Goal: Find contact information: Find contact information

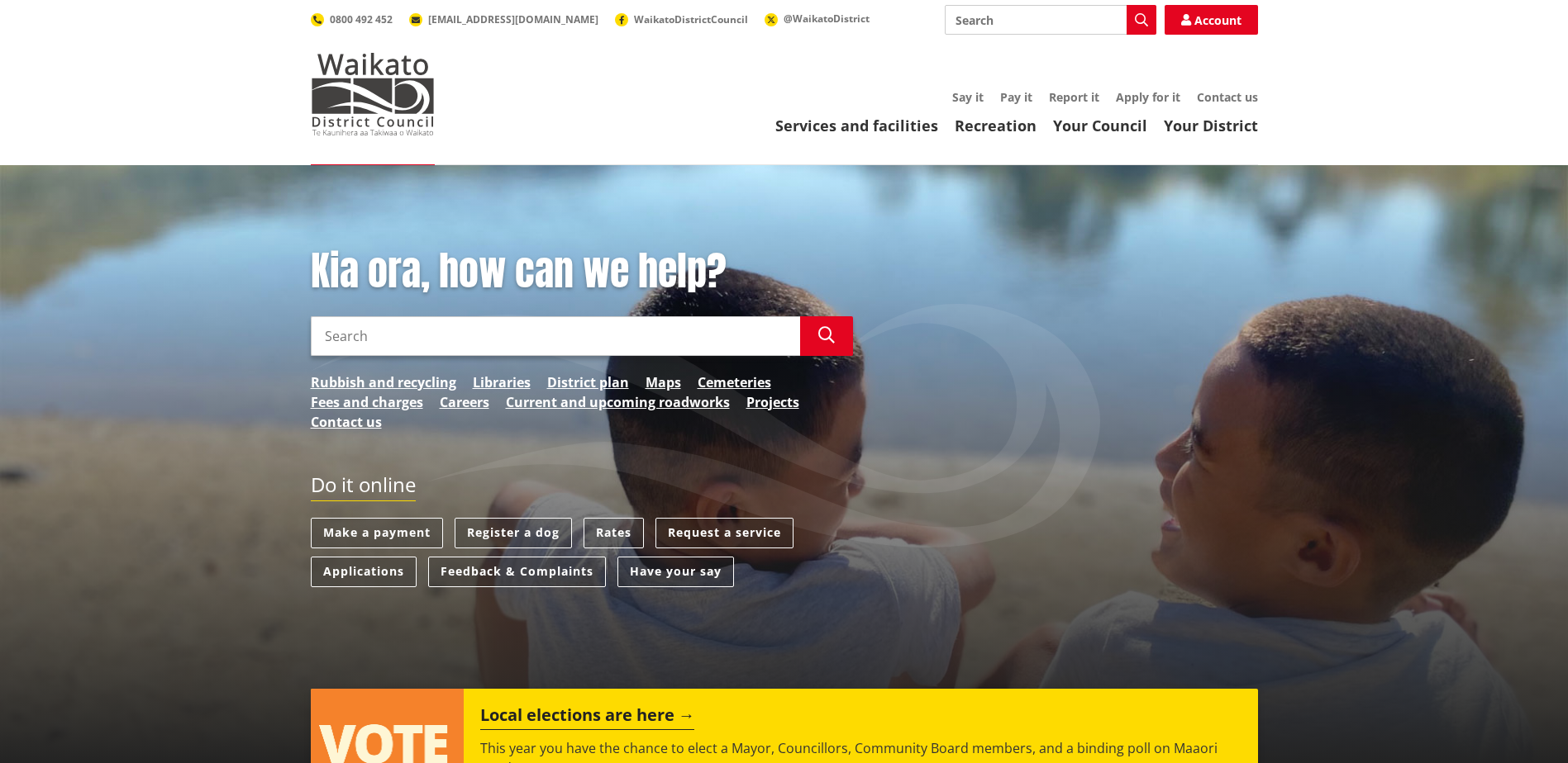
click at [1228, 97] on link "Contact us" at bounding box center [1227, 97] width 62 height 16
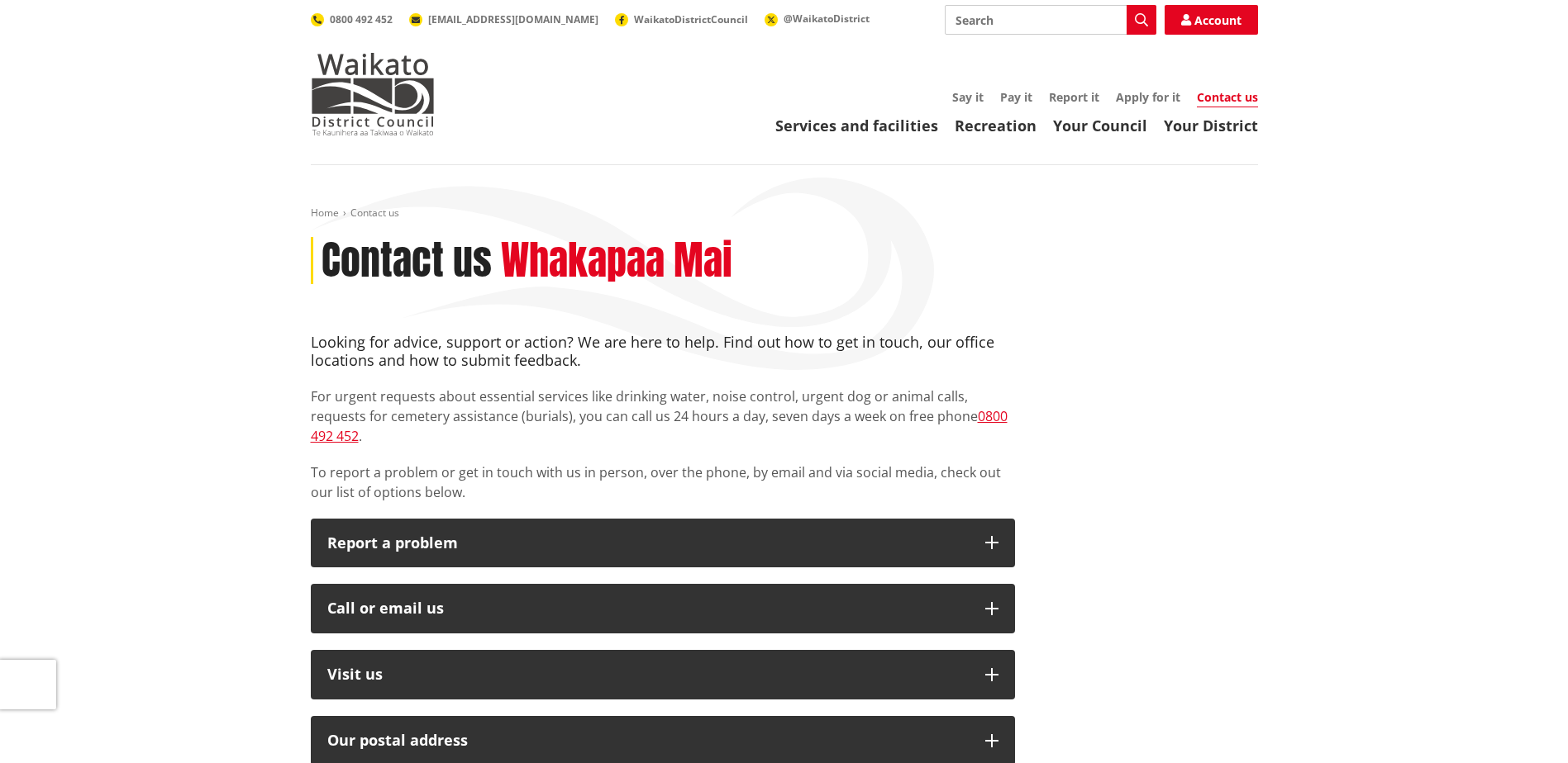
scroll to position [331, 0]
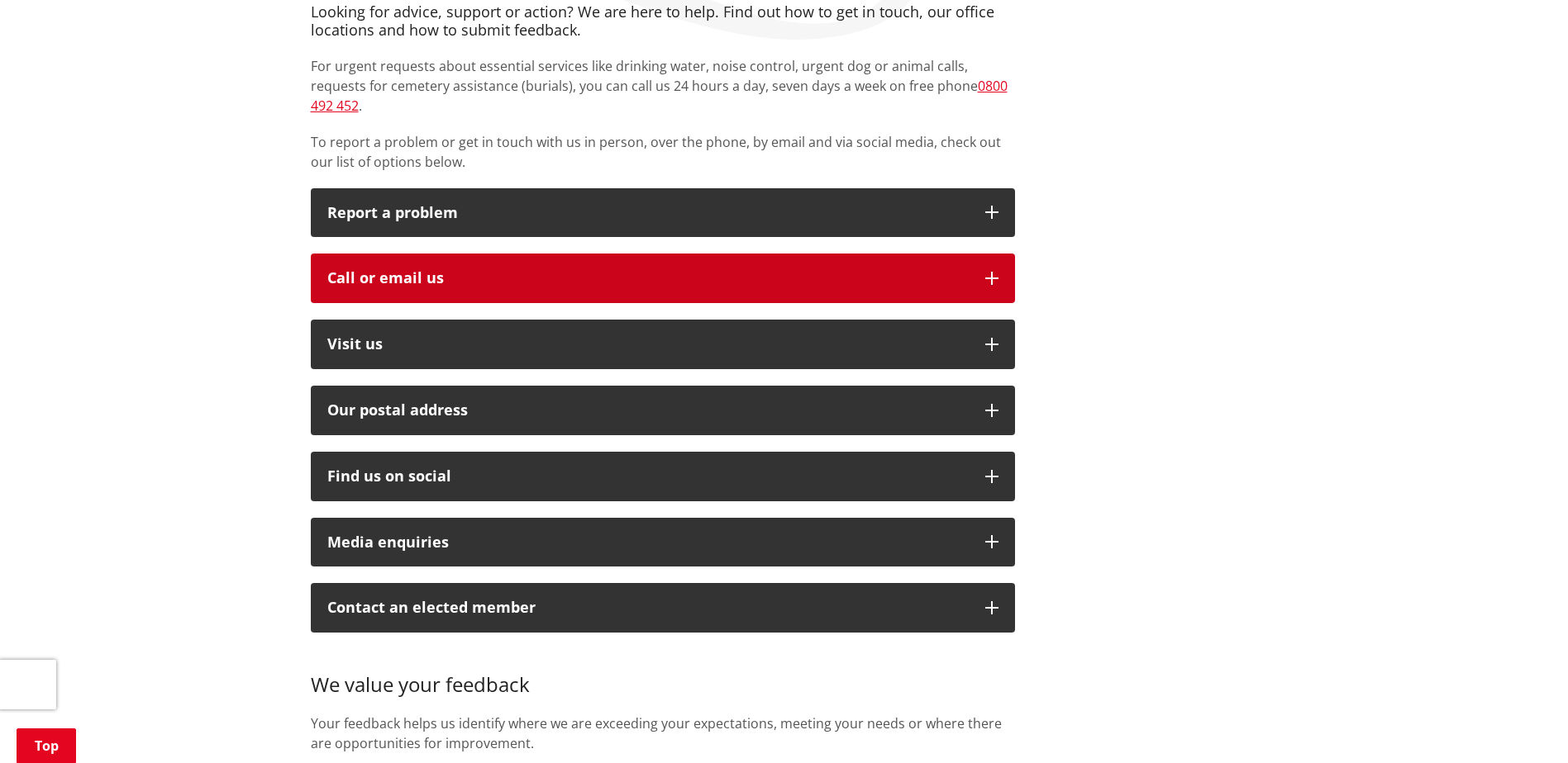
click at [621, 270] on div "Call or email us" at bounding box center [647, 278] width 641 height 17
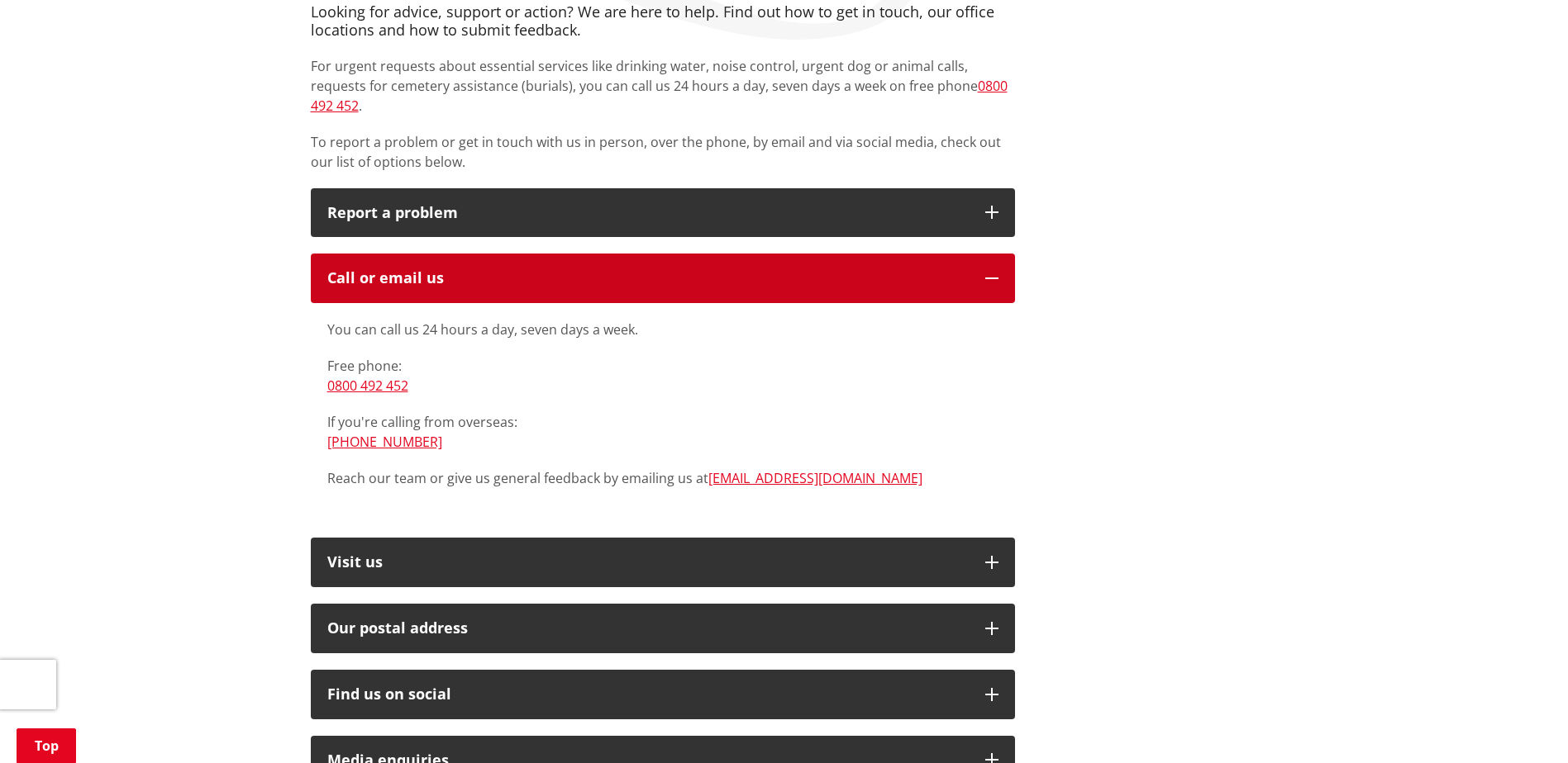
click at [621, 270] on div "Call or email us" at bounding box center [647, 278] width 641 height 17
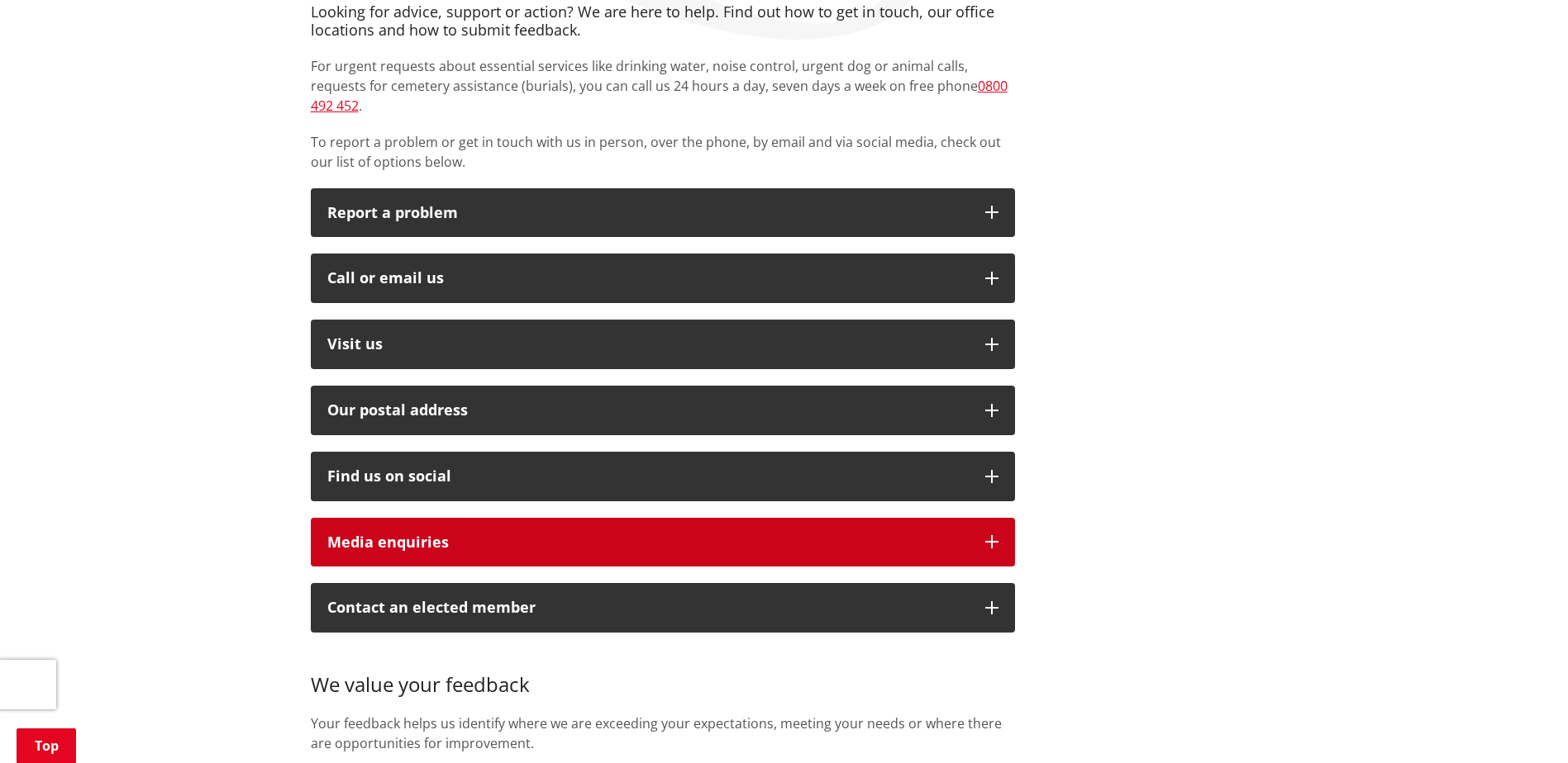
click at [681, 535] on div "Media enquiries" at bounding box center [647, 542] width 641 height 17
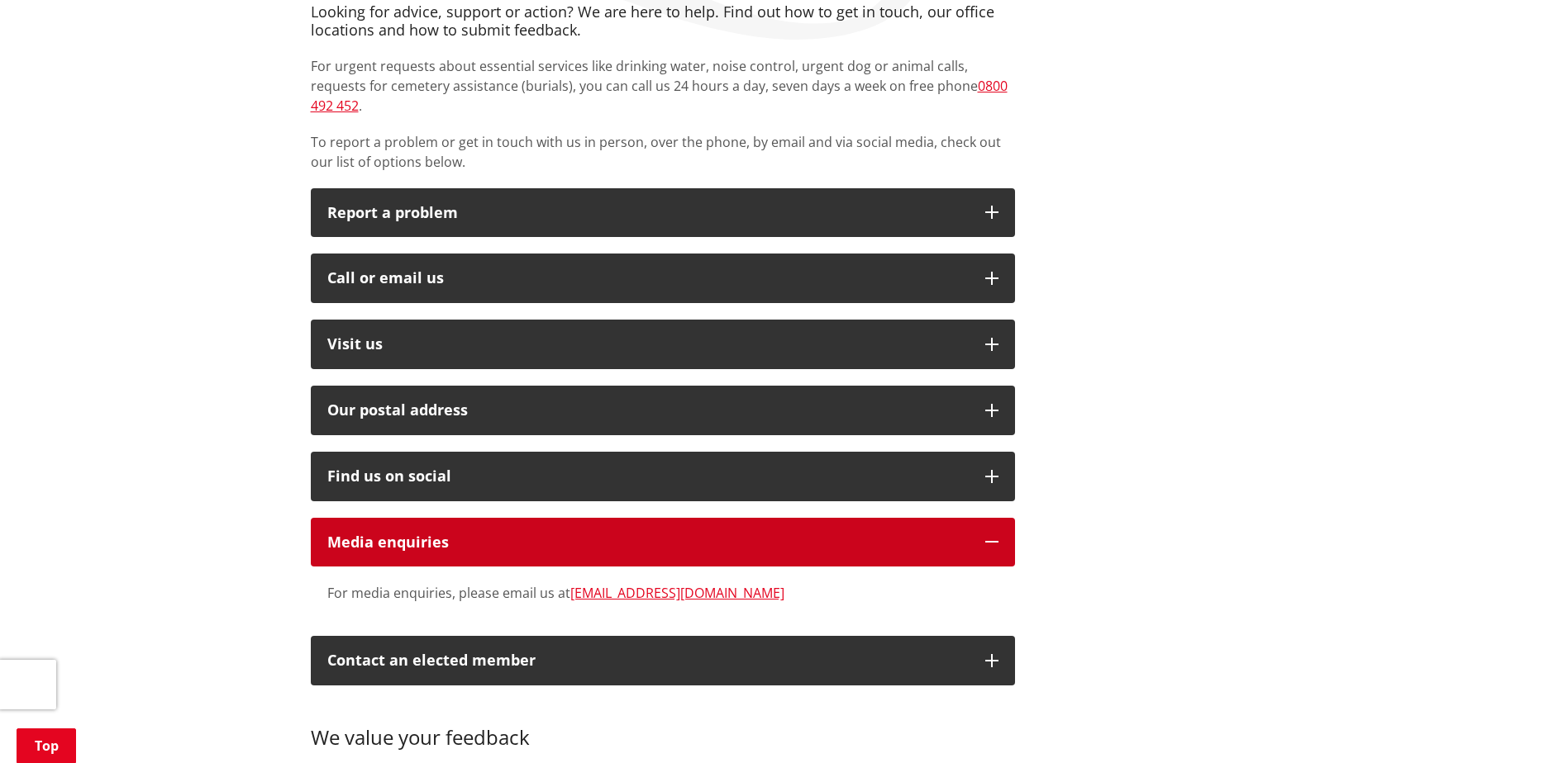
click at [681, 535] on div "Media enquiries" at bounding box center [647, 542] width 641 height 17
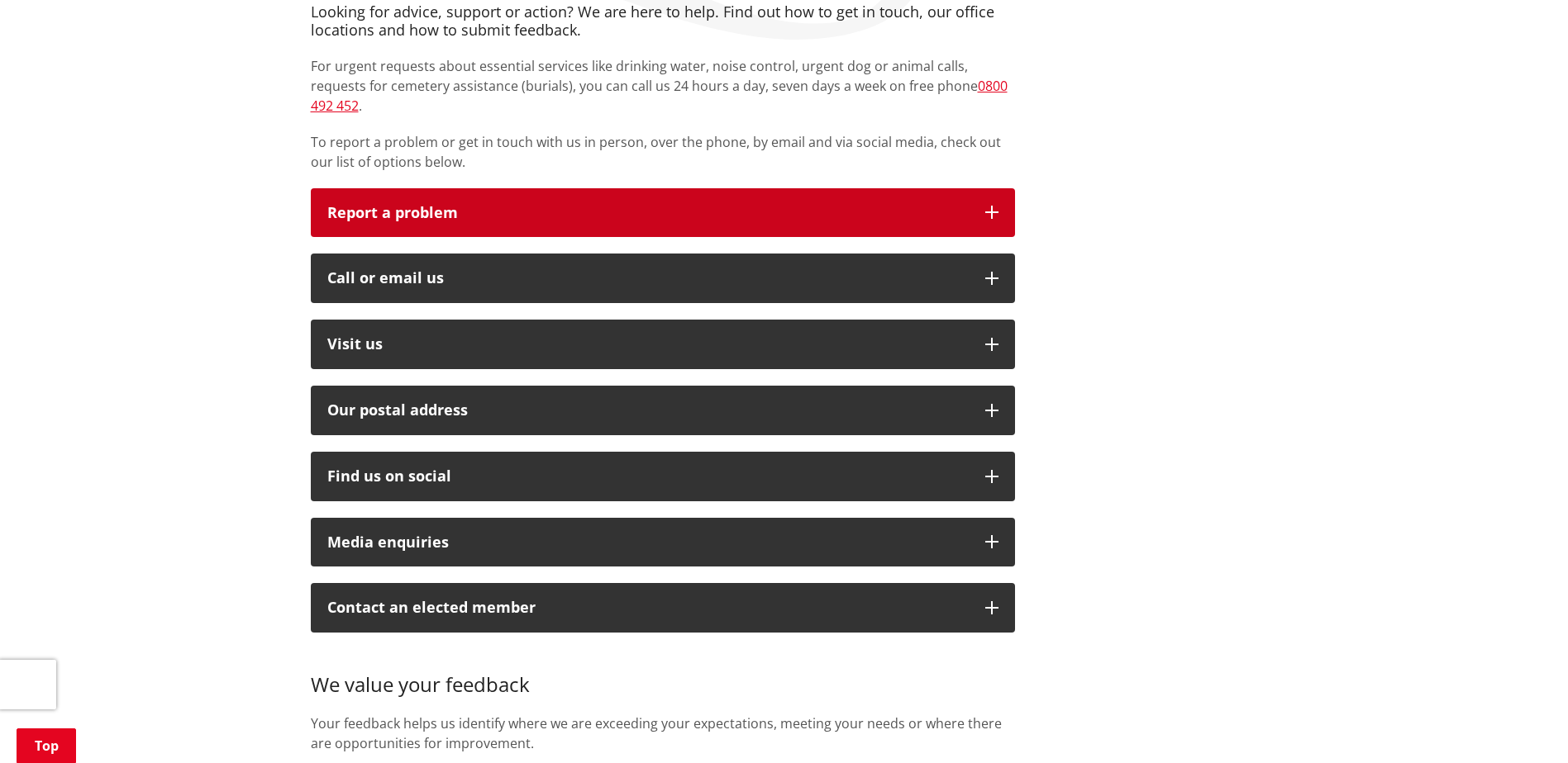
click at [712, 188] on button "Report a problem" at bounding box center [662, 213] width 704 height 50
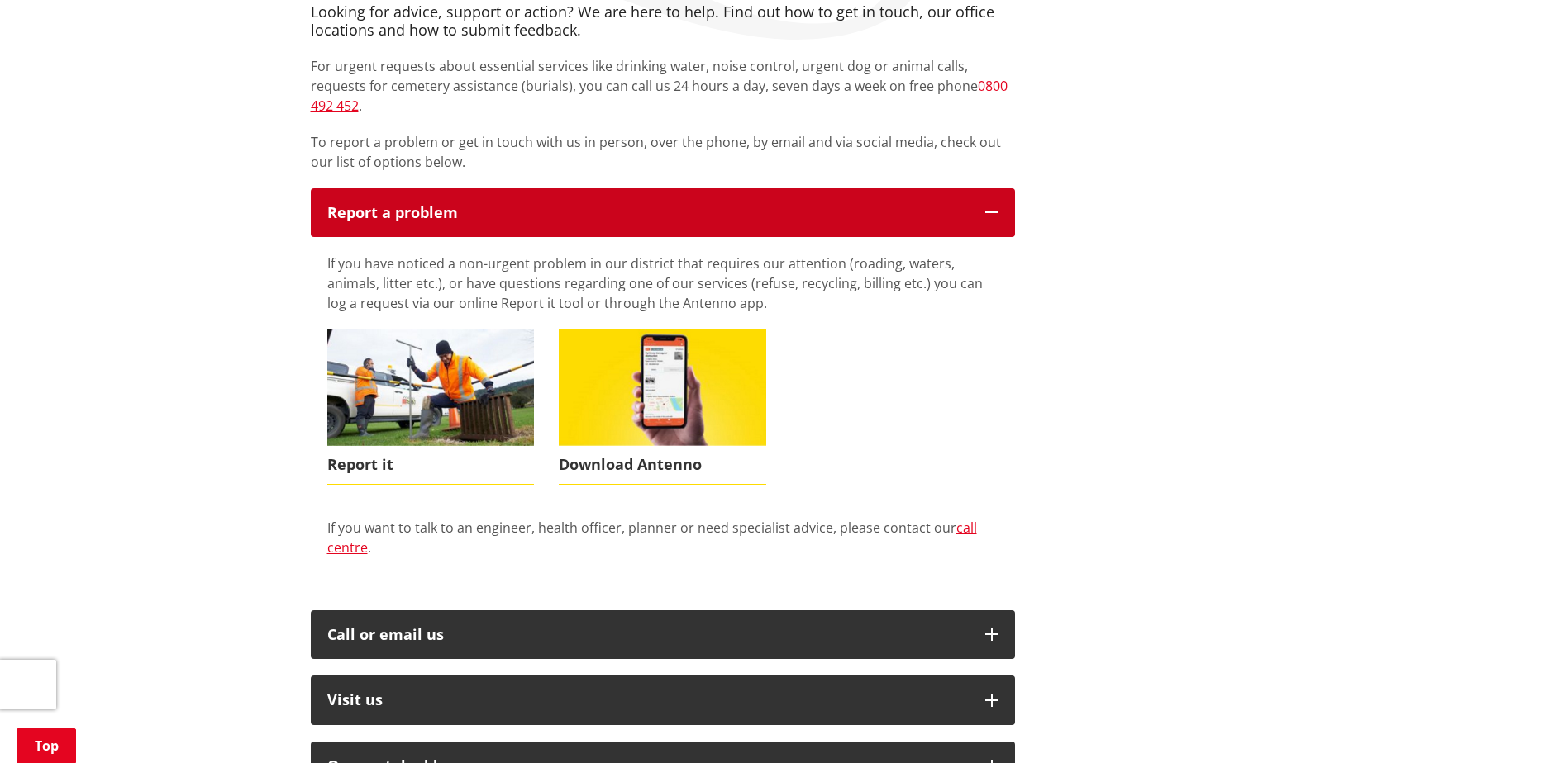
click at [712, 188] on button "Report a problem" at bounding box center [662, 213] width 704 height 50
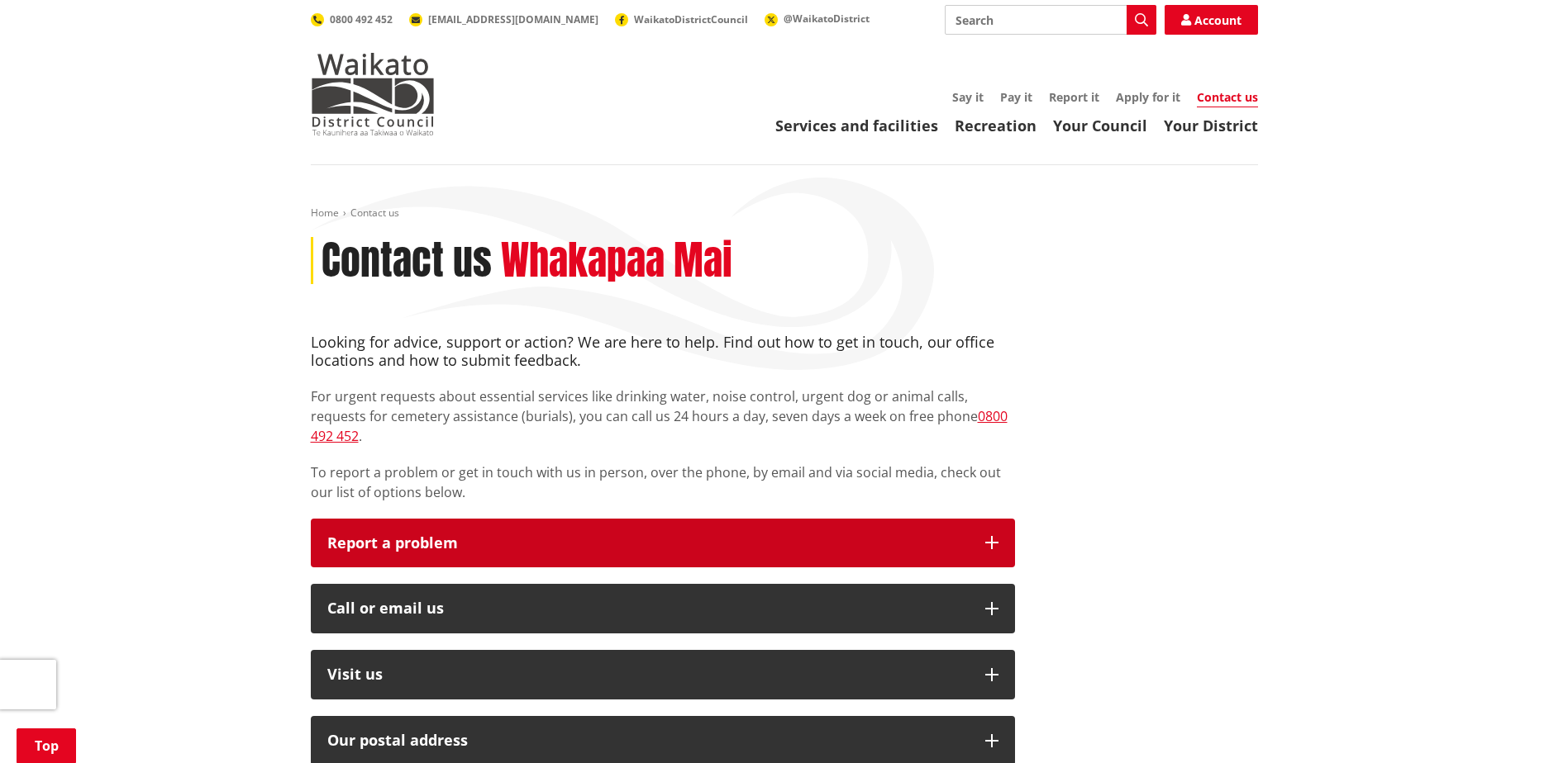
scroll to position [413, 0]
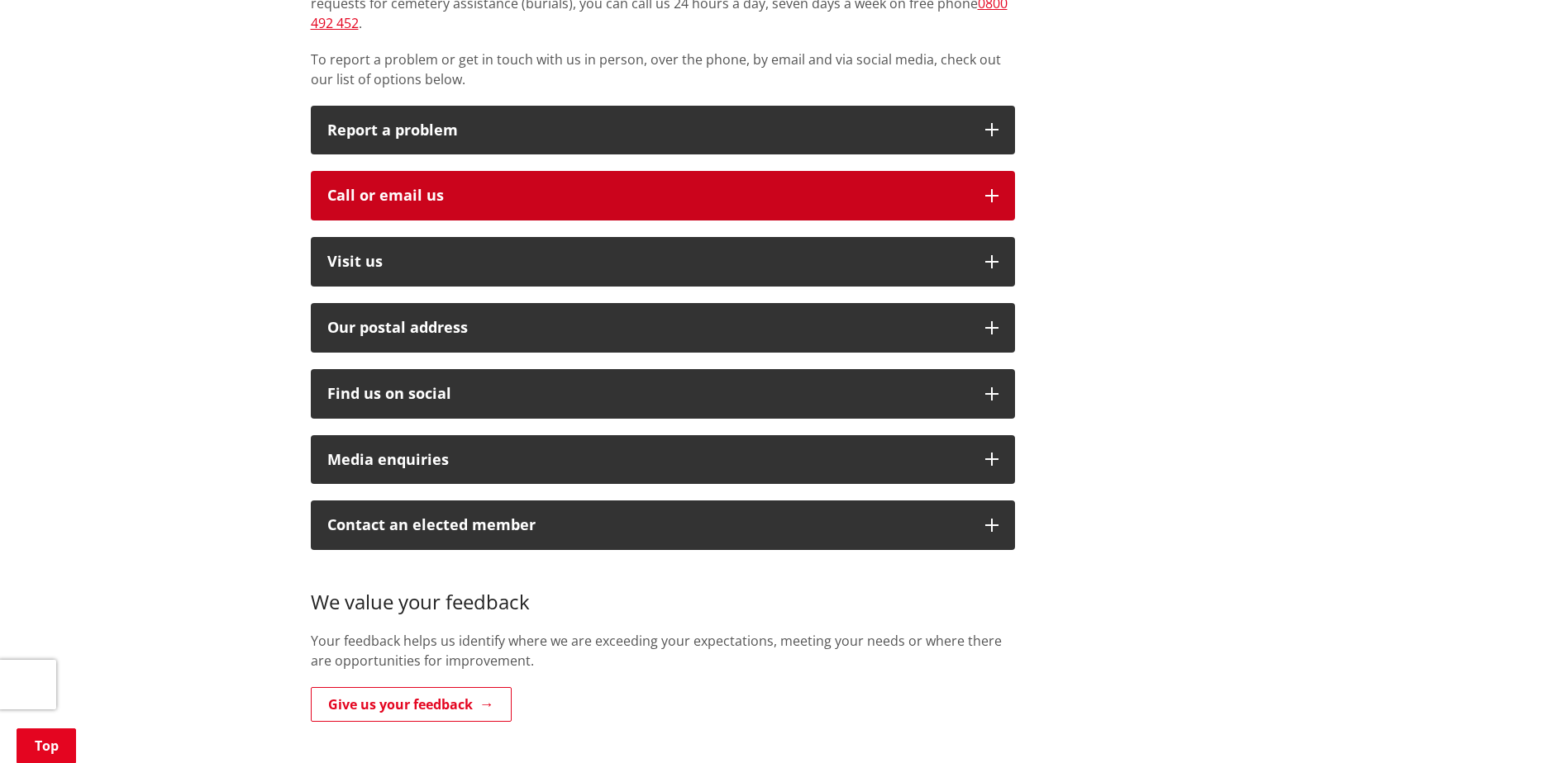
click at [796, 188] on button "Call or email us" at bounding box center [662, 195] width 704 height 50
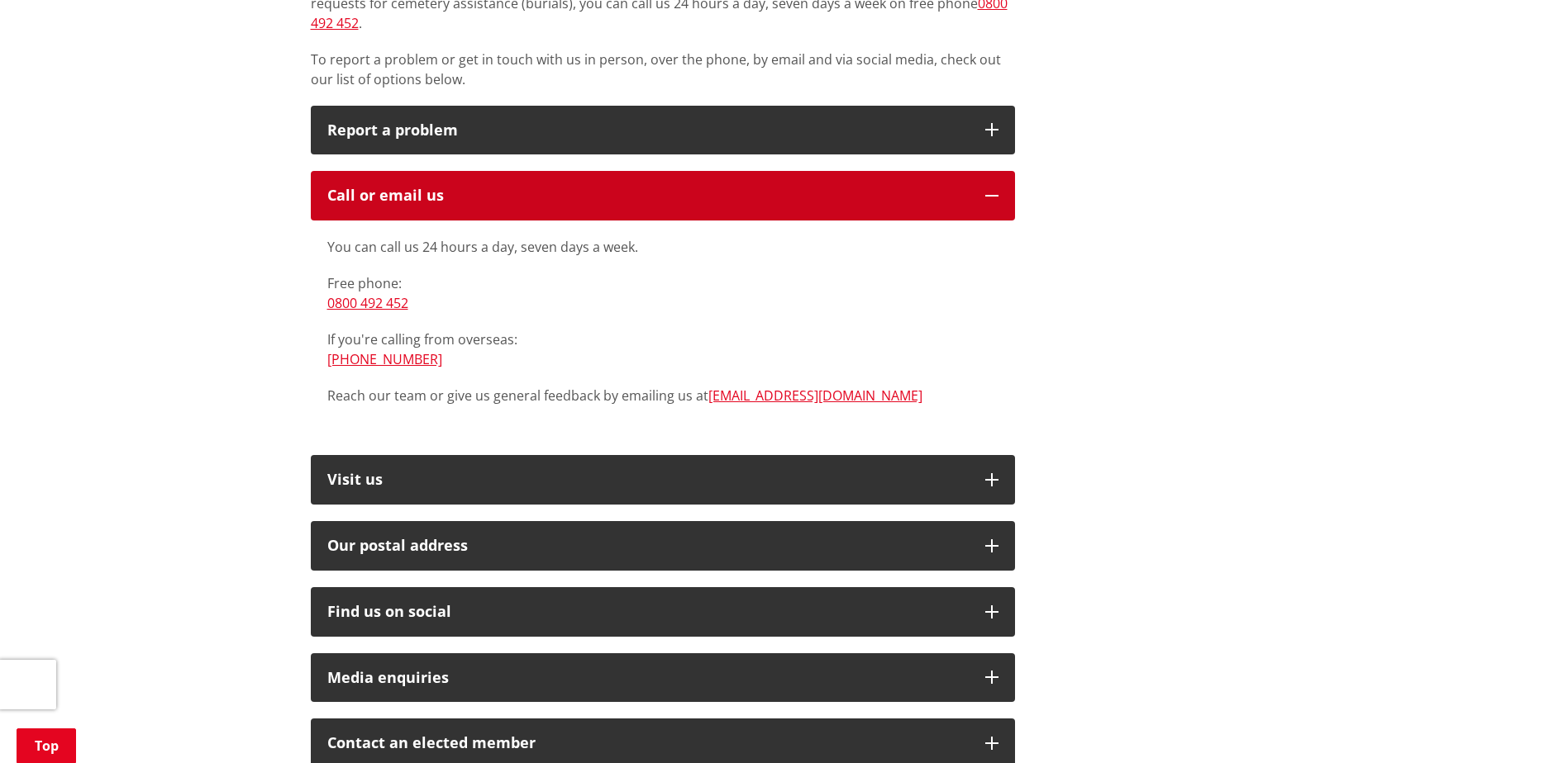
click at [796, 188] on button "Call or email us" at bounding box center [662, 195] width 704 height 50
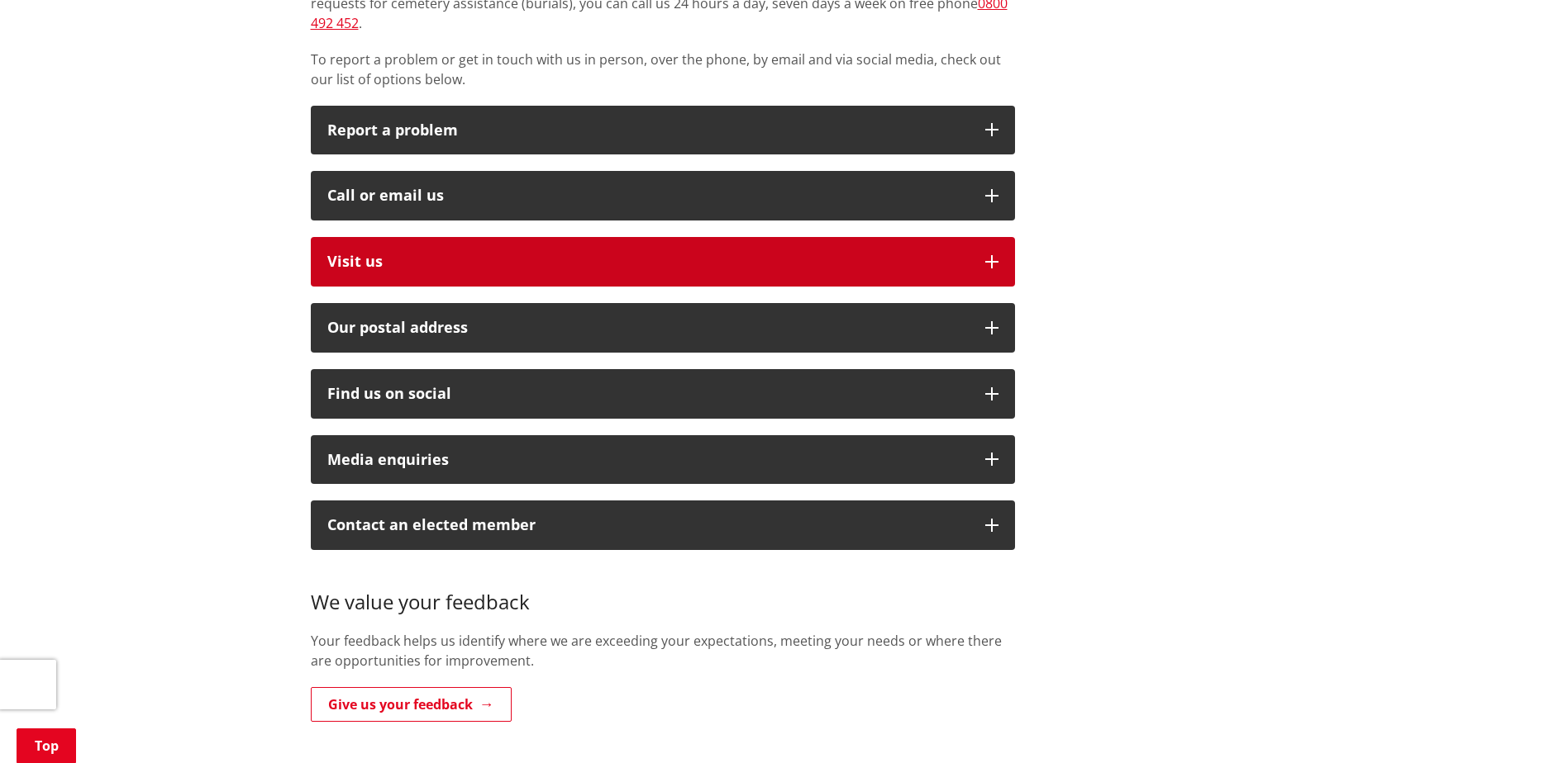
click at [812, 237] on button "Visit us" at bounding box center [662, 261] width 704 height 50
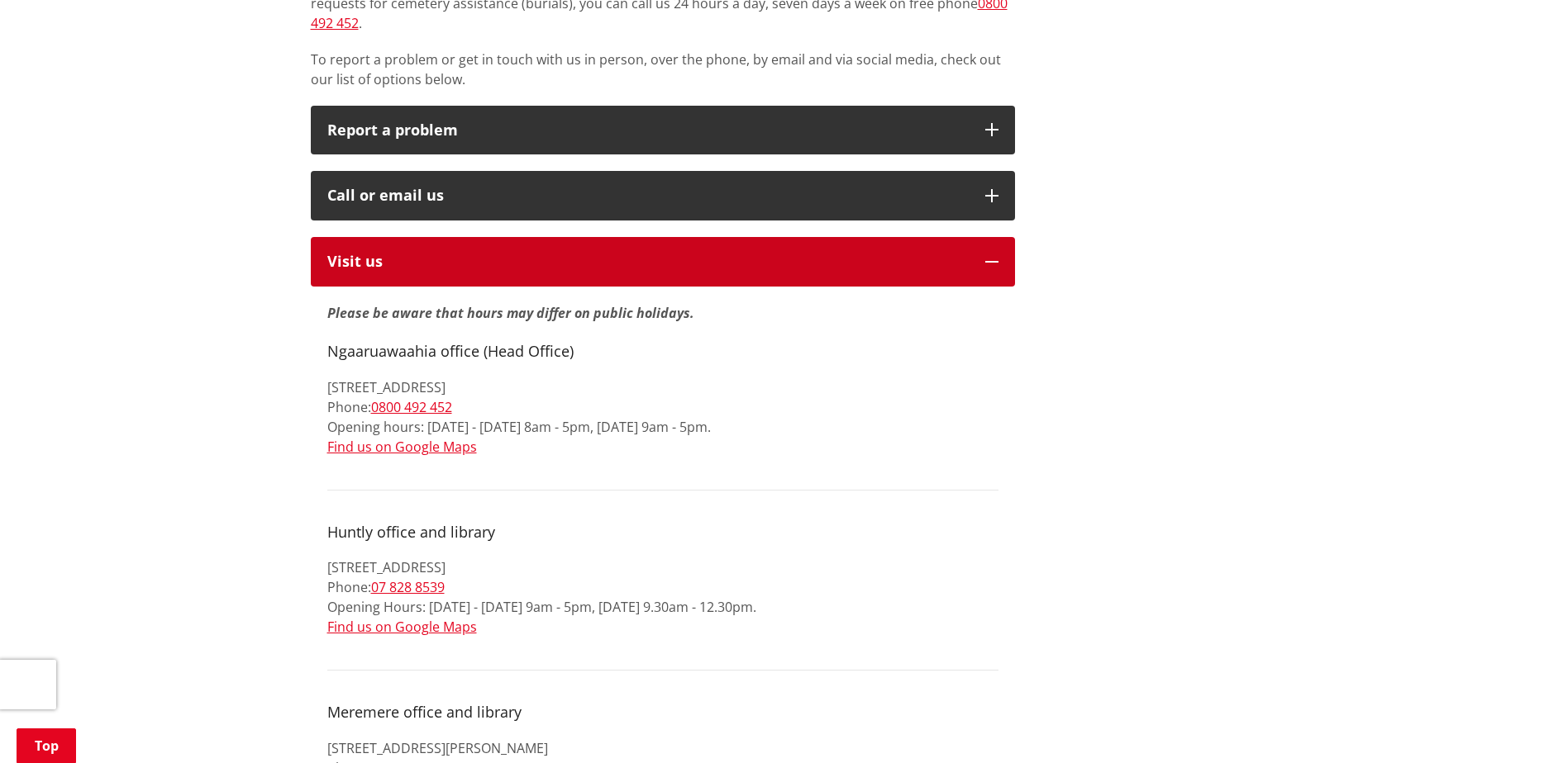
click at [812, 237] on button "Visit us" at bounding box center [662, 261] width 704 height 50
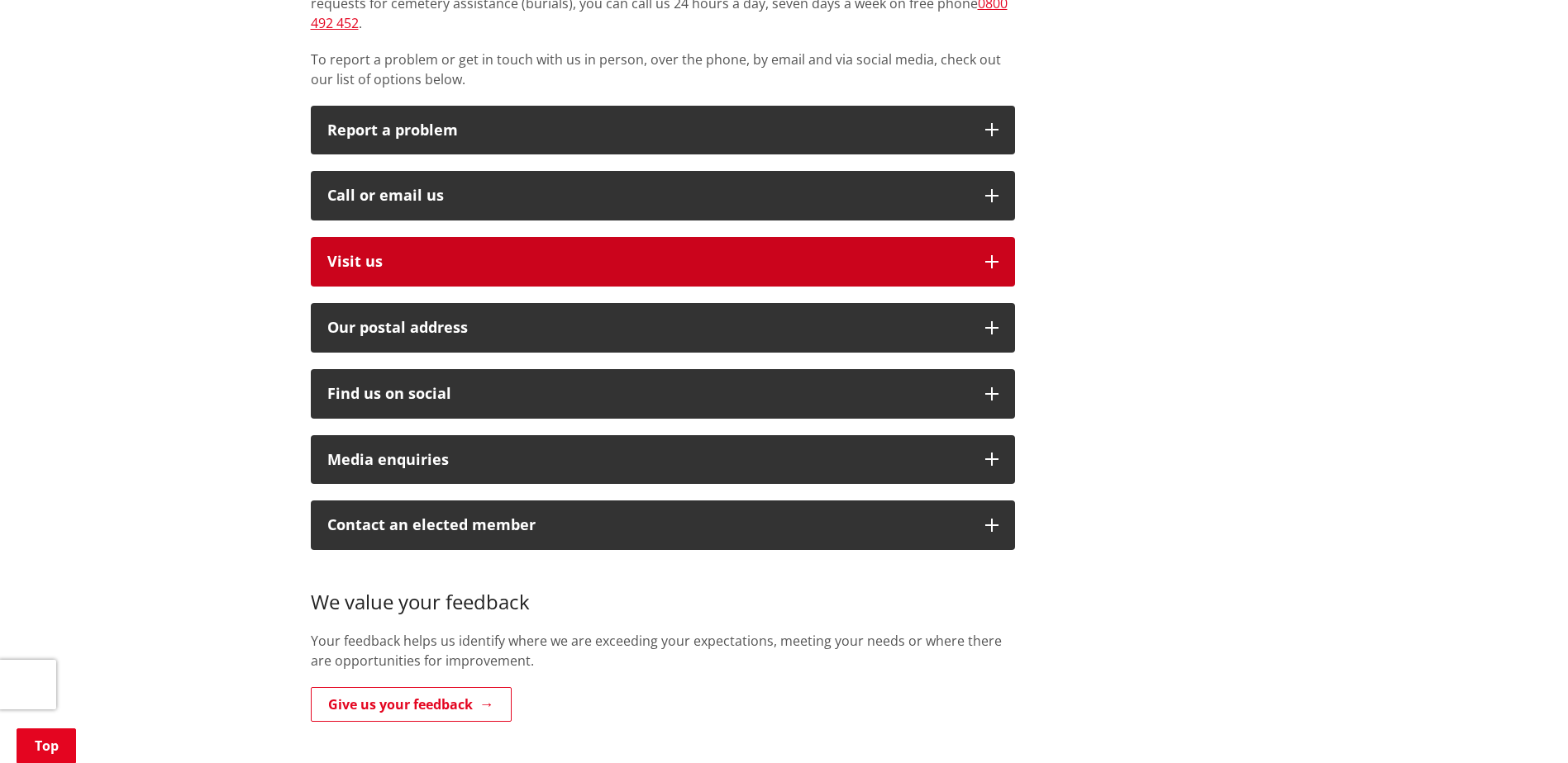
scroll to position [579, 0]
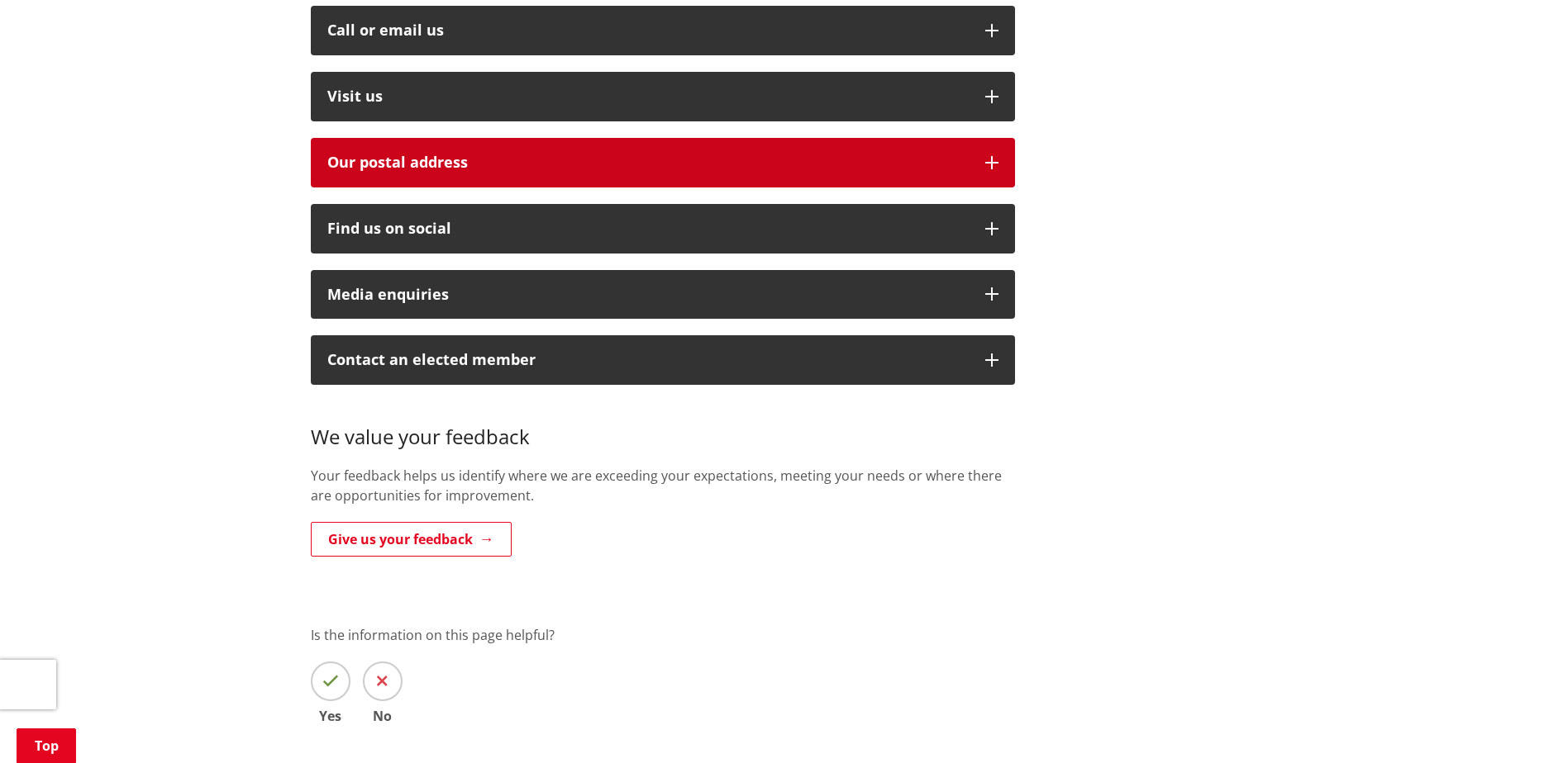
click at [843, 154] on h2 "Our postal address" at bounding box center [647, 162] width 641 height 17
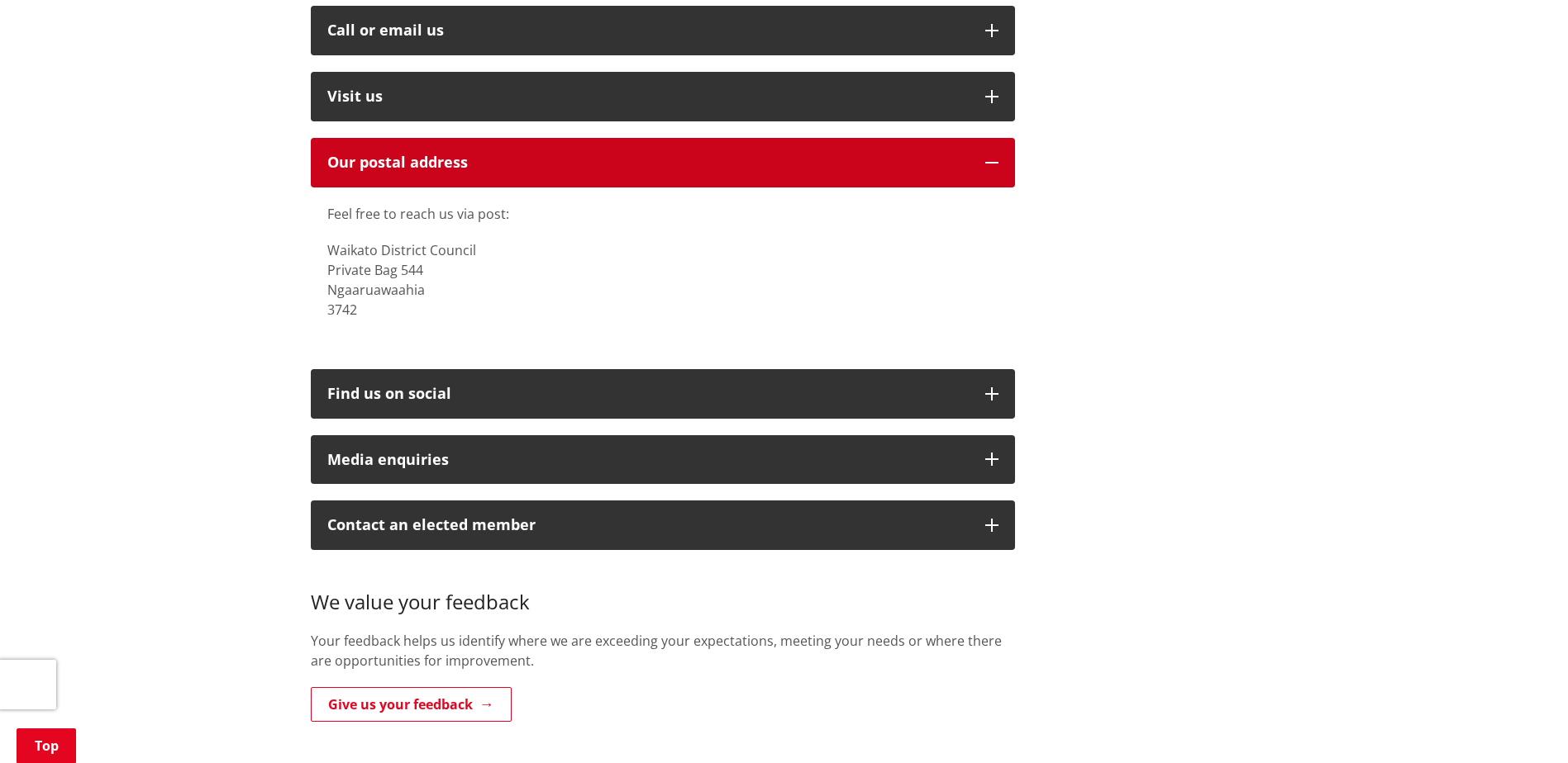
click at [843, 154] on h2 "Our postal address" at bounding box center [647, 162] width 641 height 17
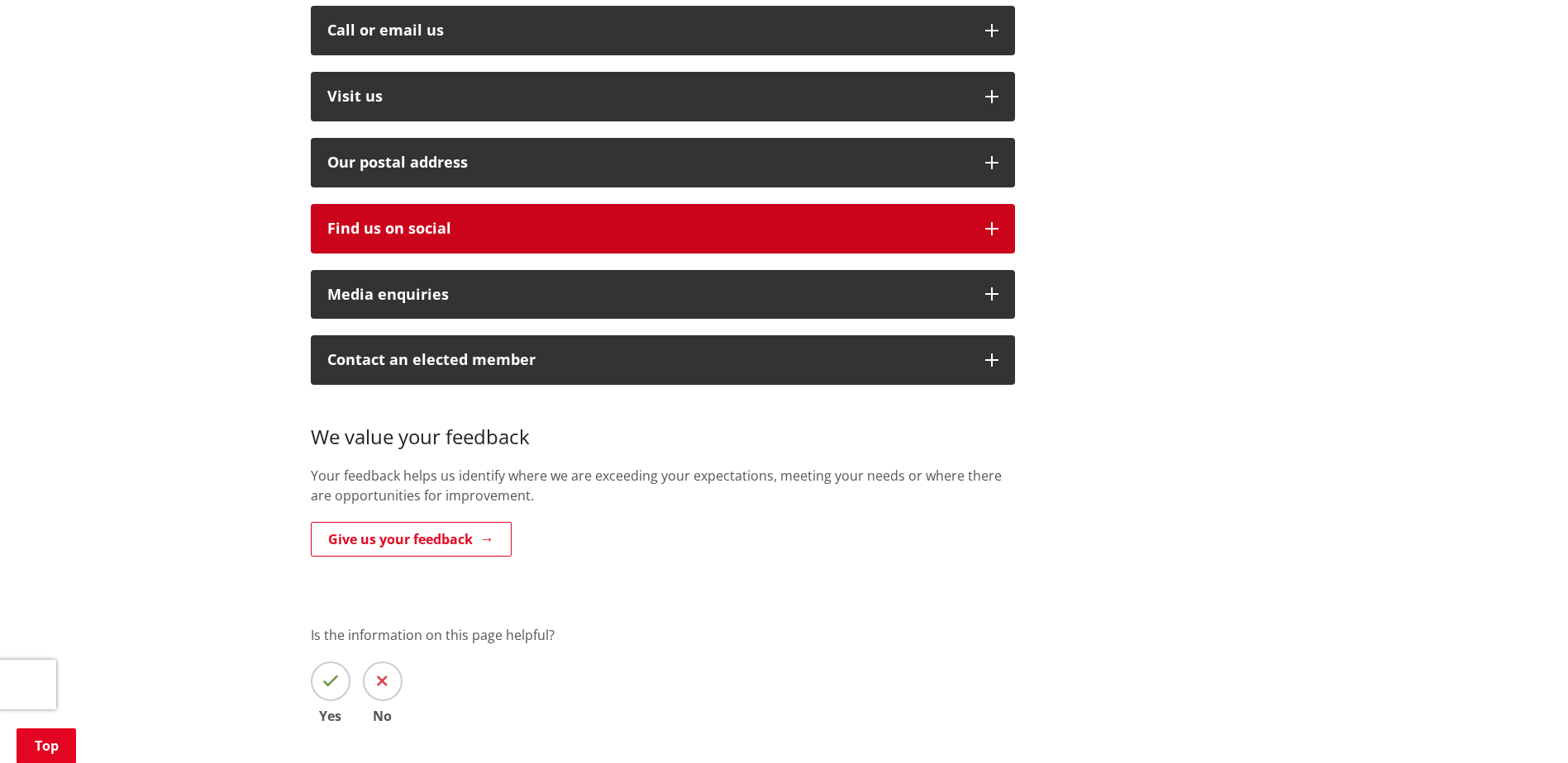
click at [854, 204] on button "Find us on social" at bounding box center [662, 228] width 704 height 50
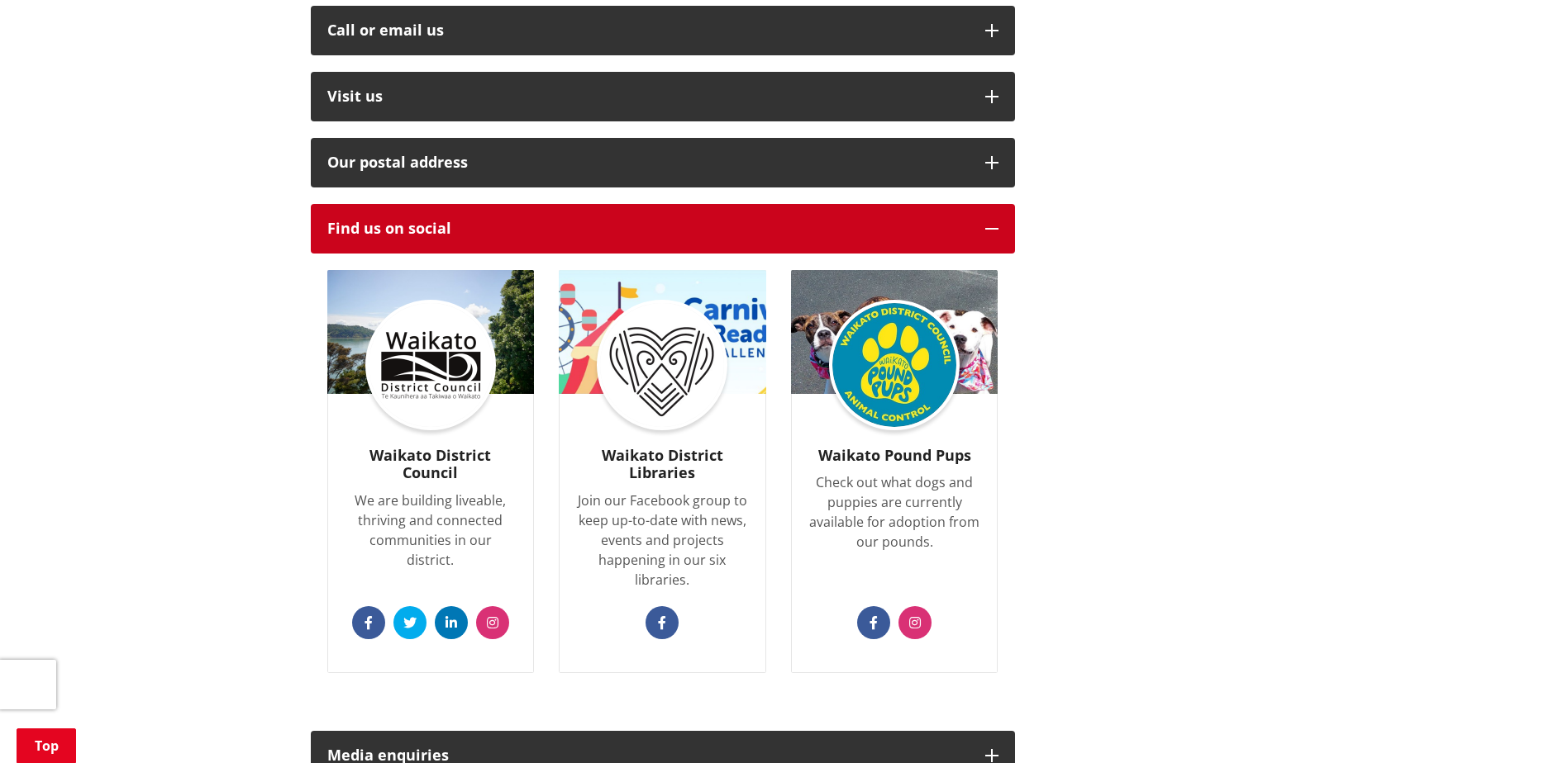
click at [854, 204] on button "Find us on social" at bounding box center [662, 228] width 704 height 50
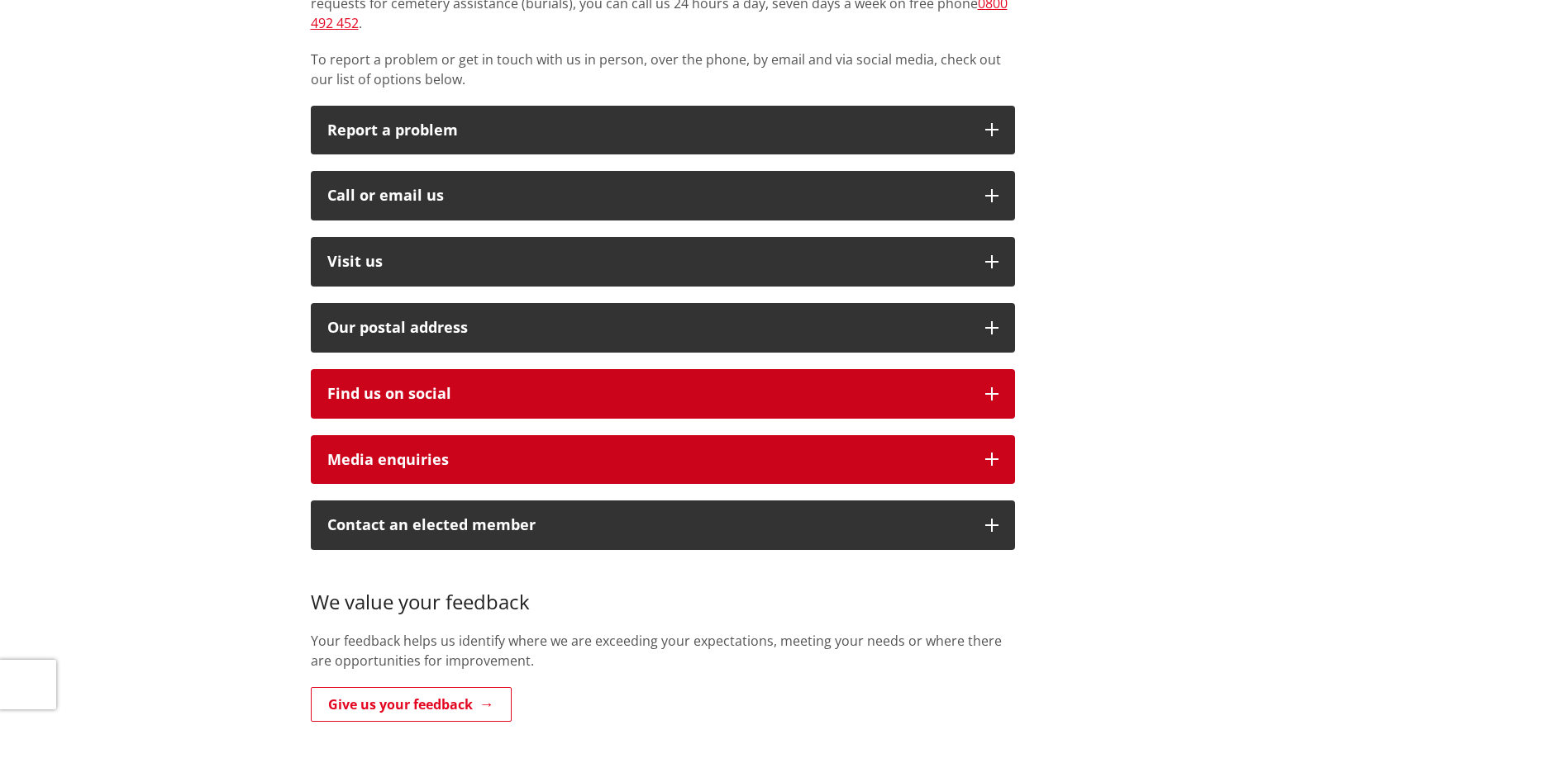
scroll to position [0, 0]
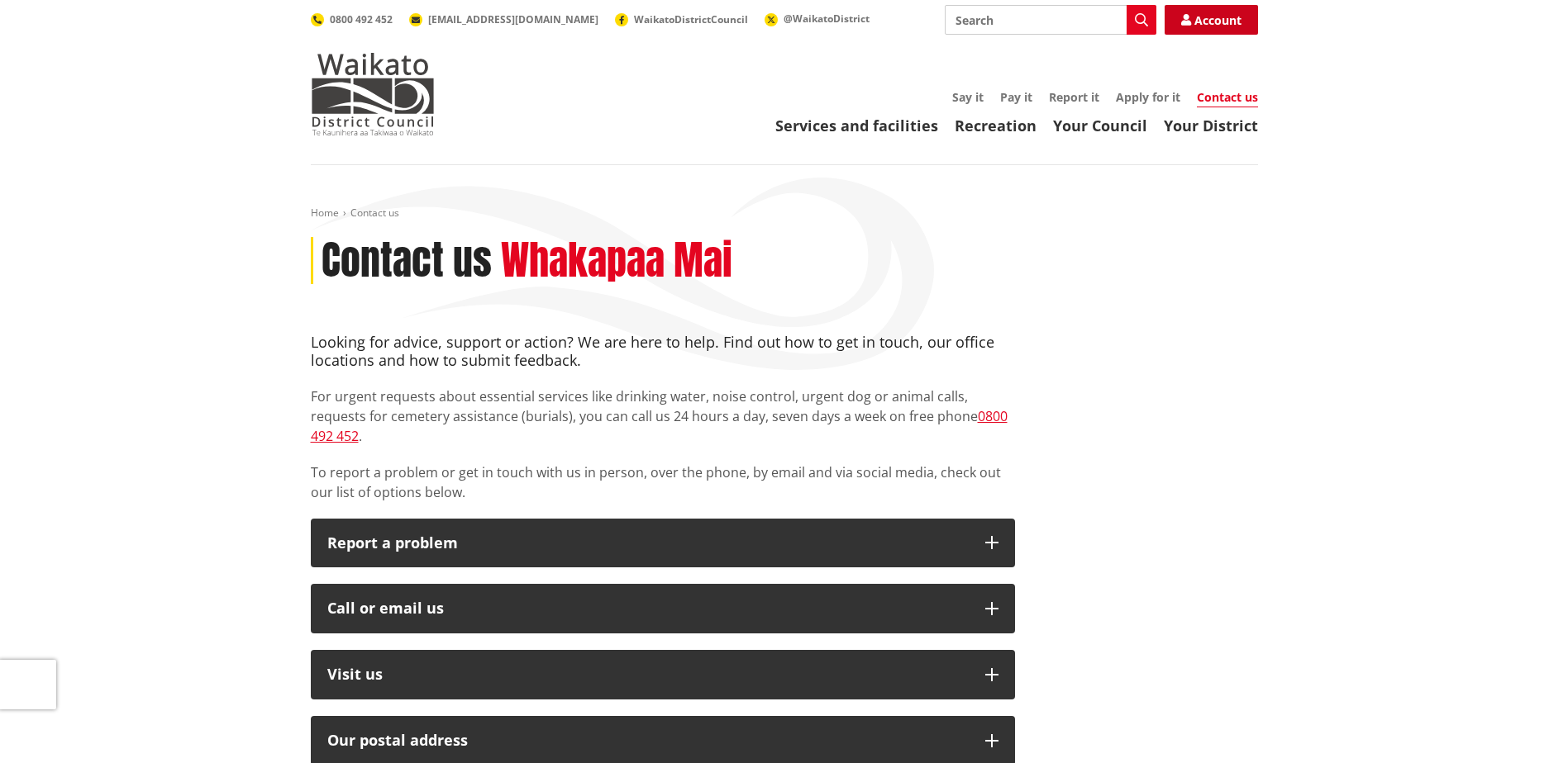
click at [1222, 12] on link "Account" at bounding box center [1212, 20] width 94 height 29
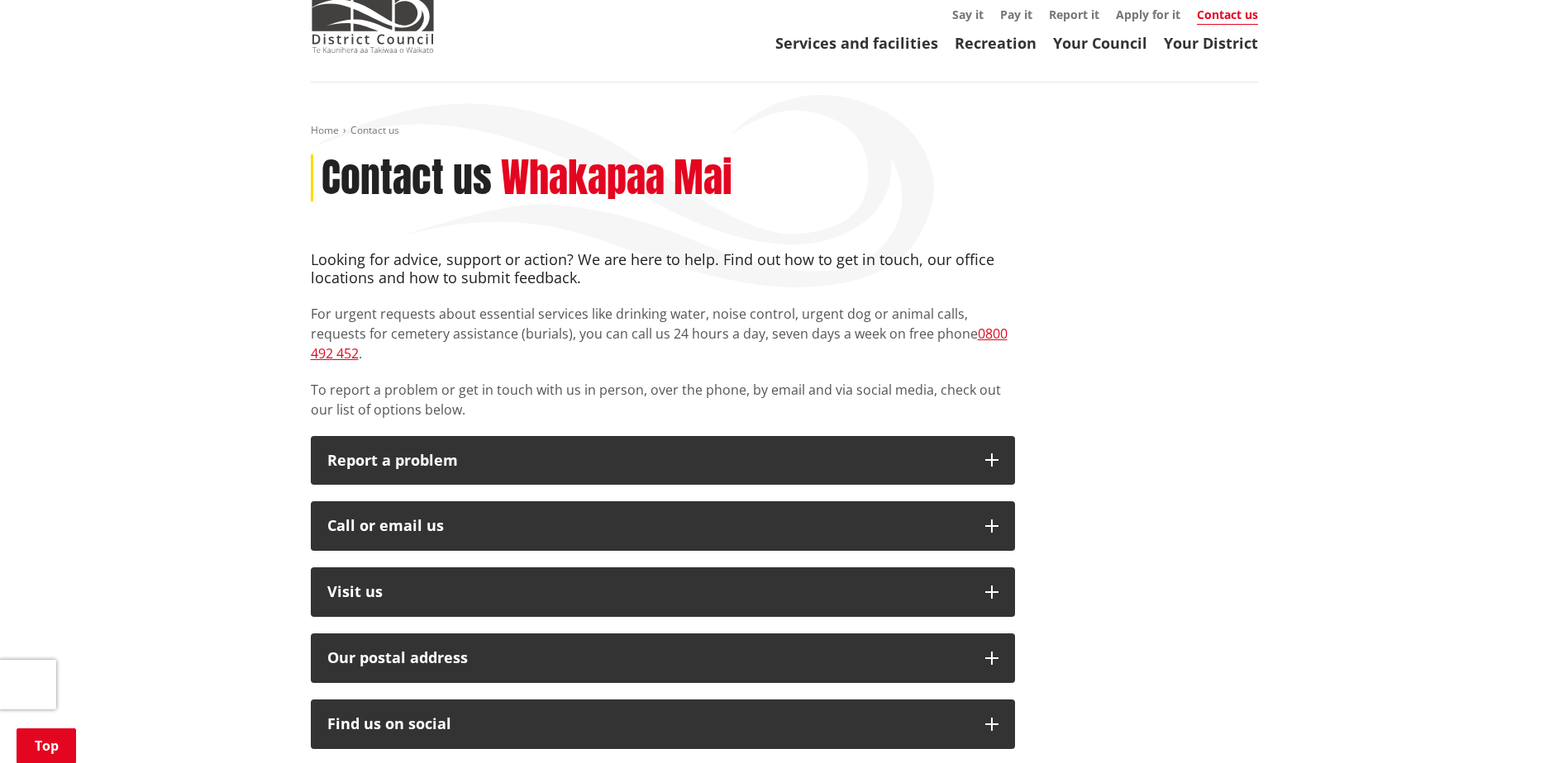
scroll to position [248, 0]
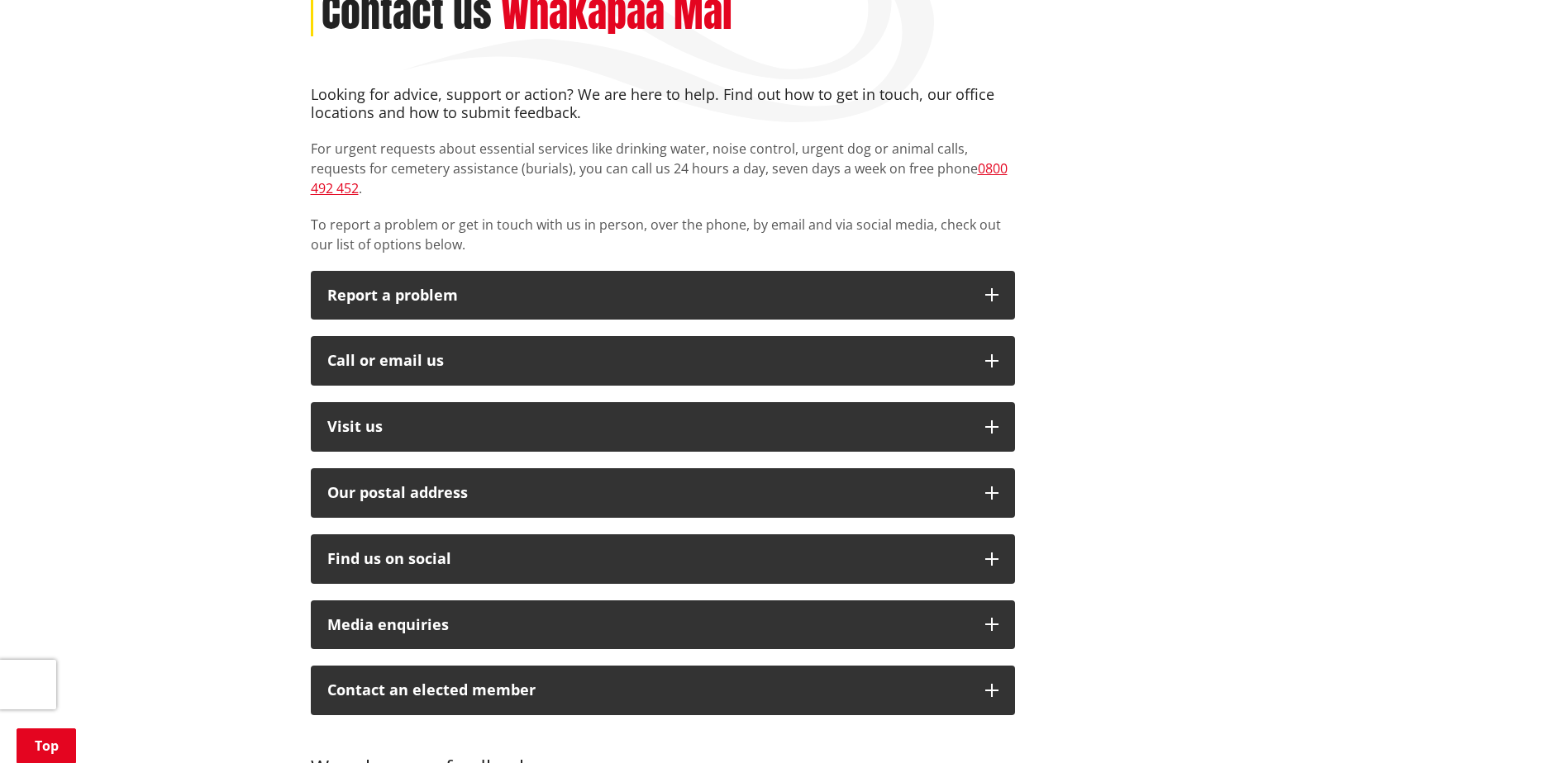
click at [795, 305] on div "Looking for advice, support or action? We are here to help. Find out how to get…" at bounding box center [663, 496] width 729 height 820
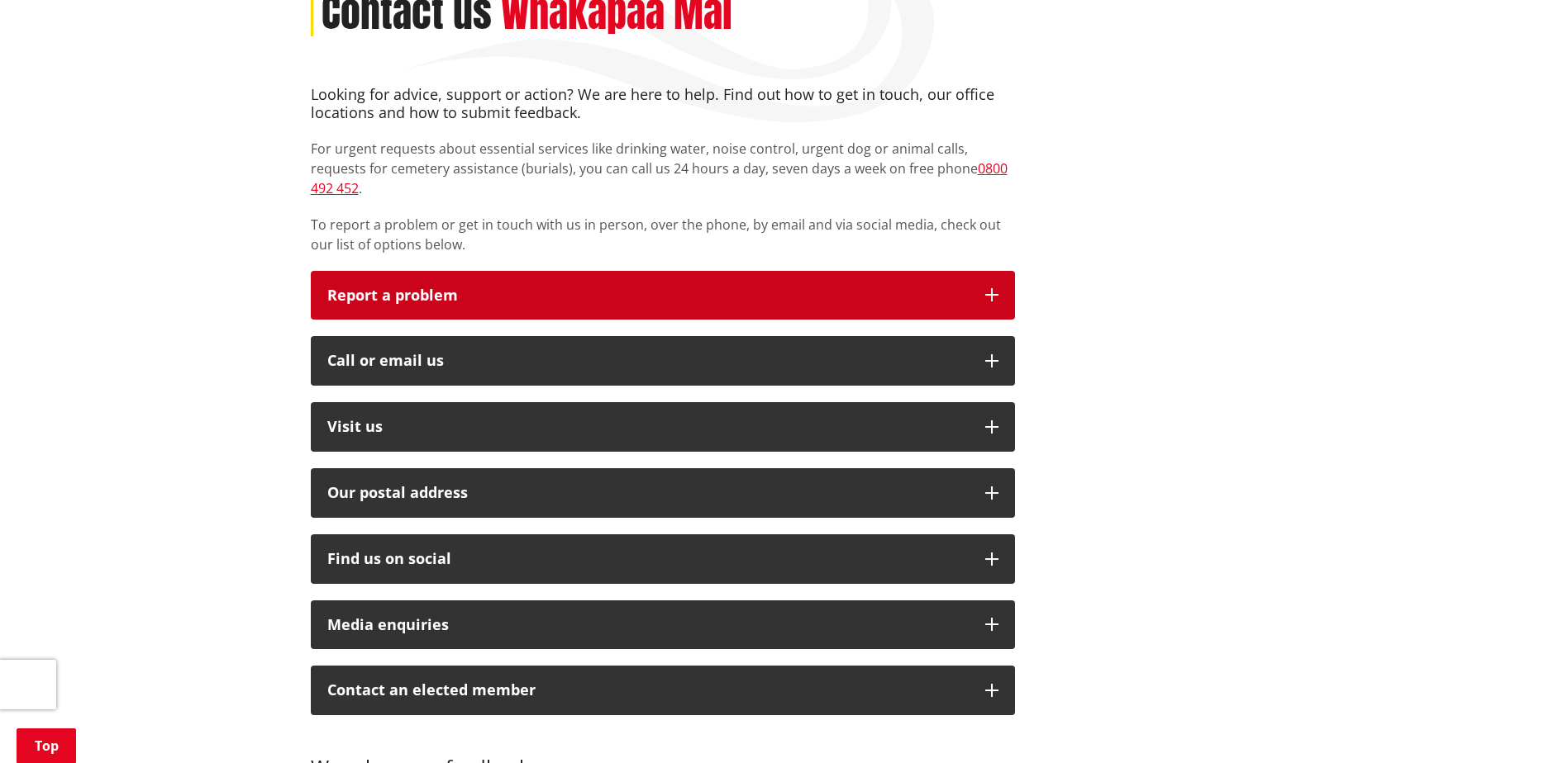
click at [795, 288] on p "Report a problem" at bounding box center [647, 296] width 641 height 17
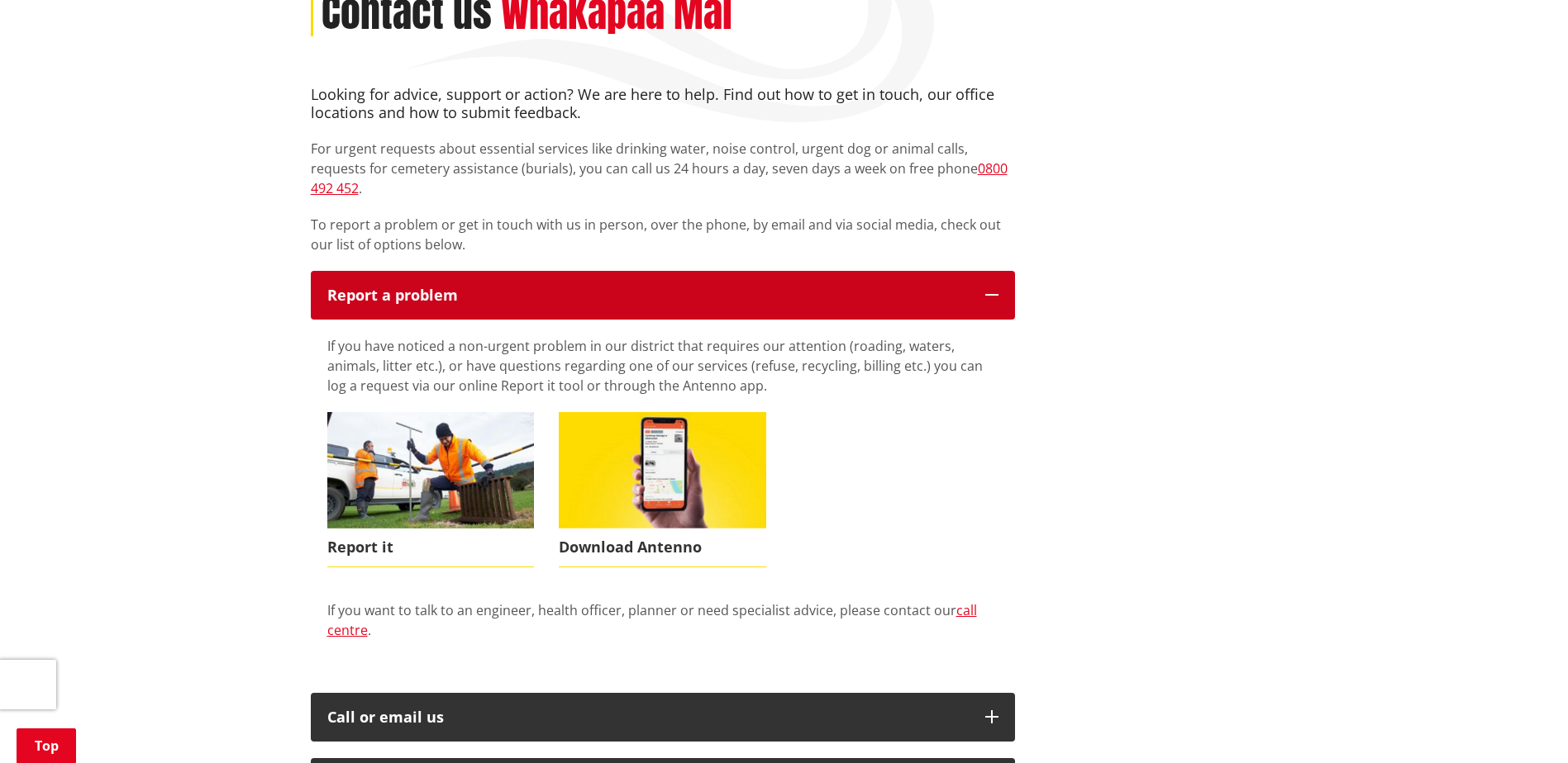
click at [795, 288] on p "Report a problem" at bounding box center [647, 296] width 641 height 17
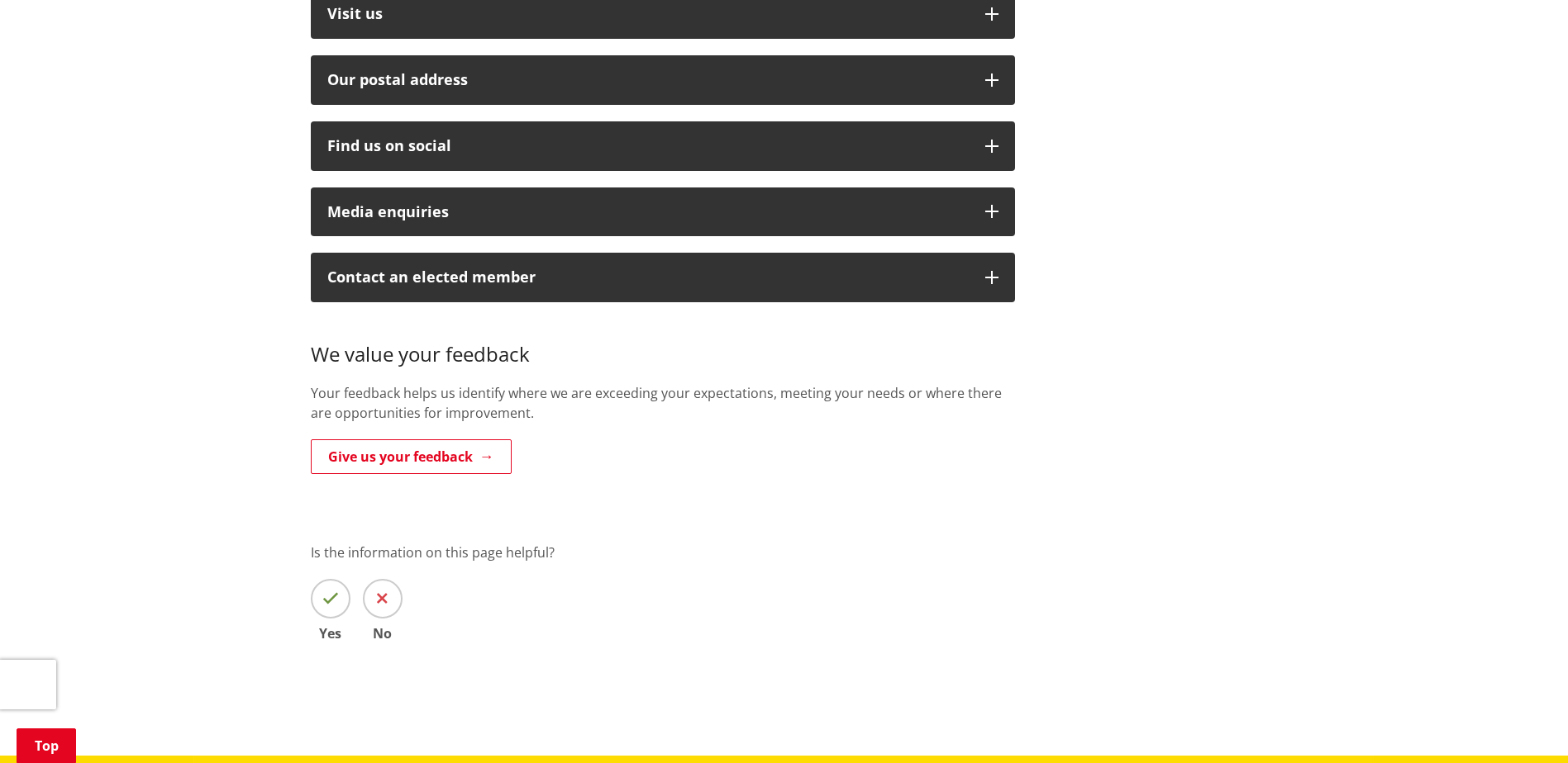
scroll to position [496, 0]
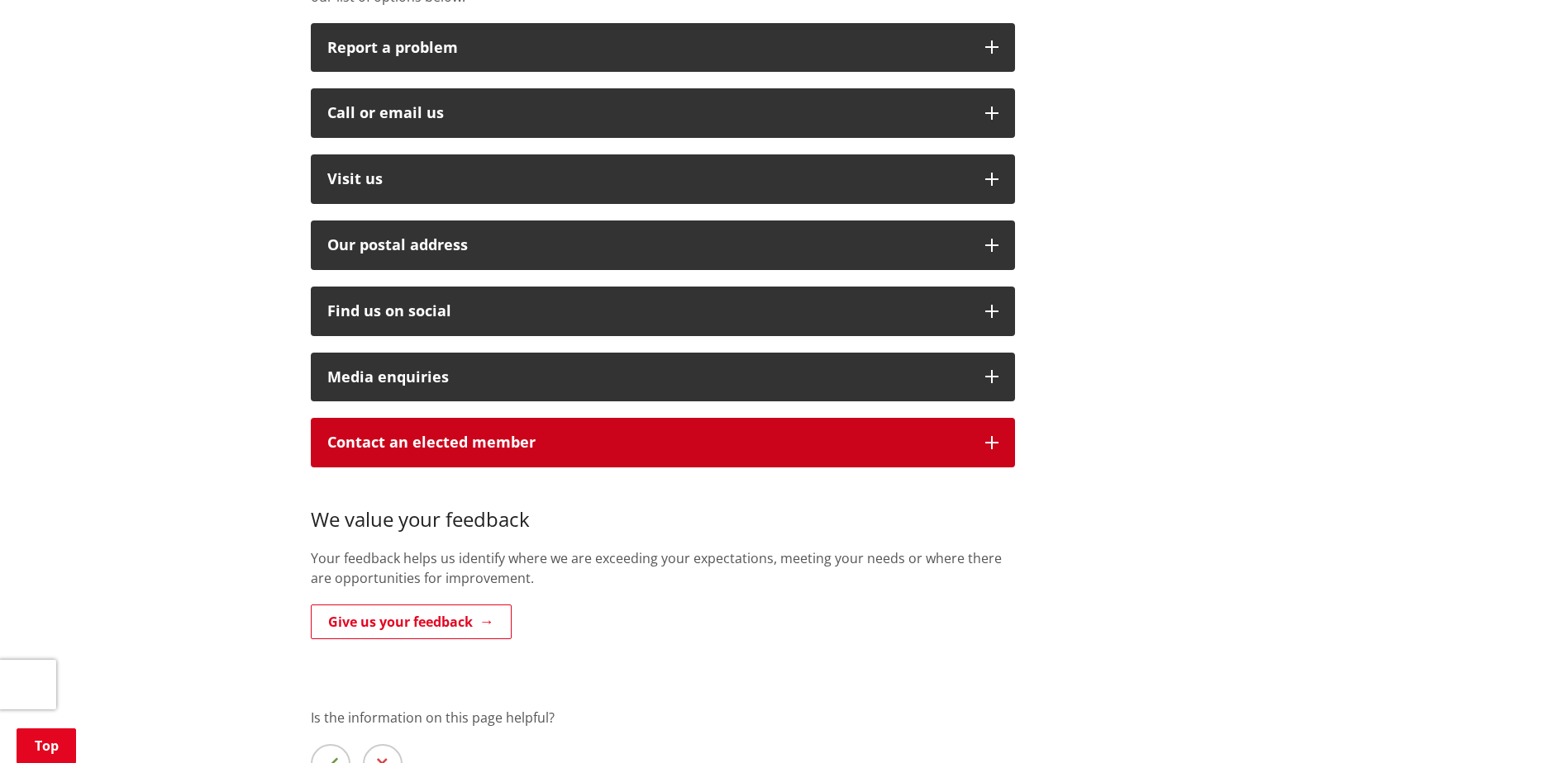
click at [910, 434] on p "Contact an elected member" at bounding box center [647, 442] width 641 height 17
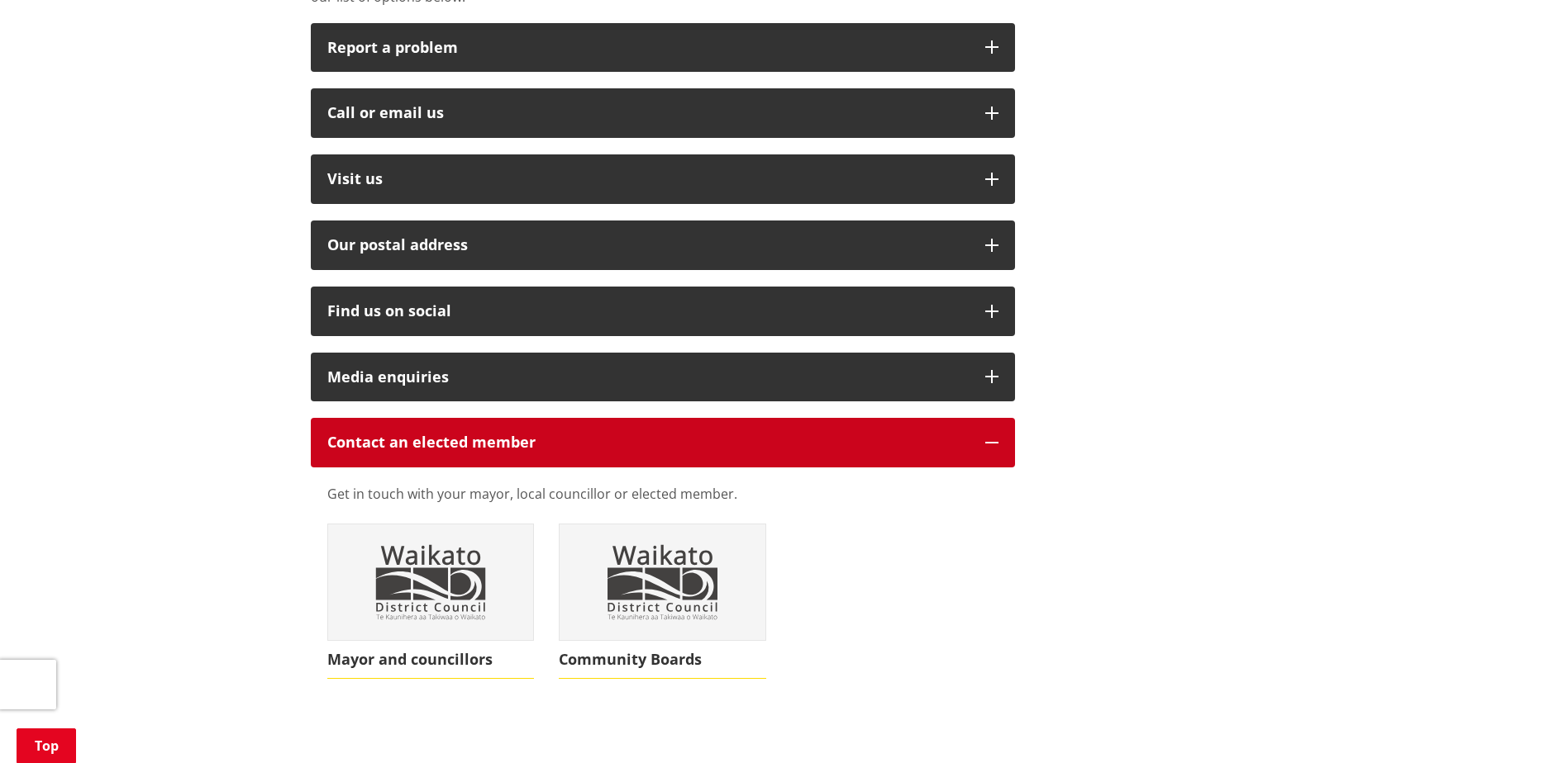
click at [910, 434] on p "Contact an elected member" at bounding box center [647, 442] width 641 height 17
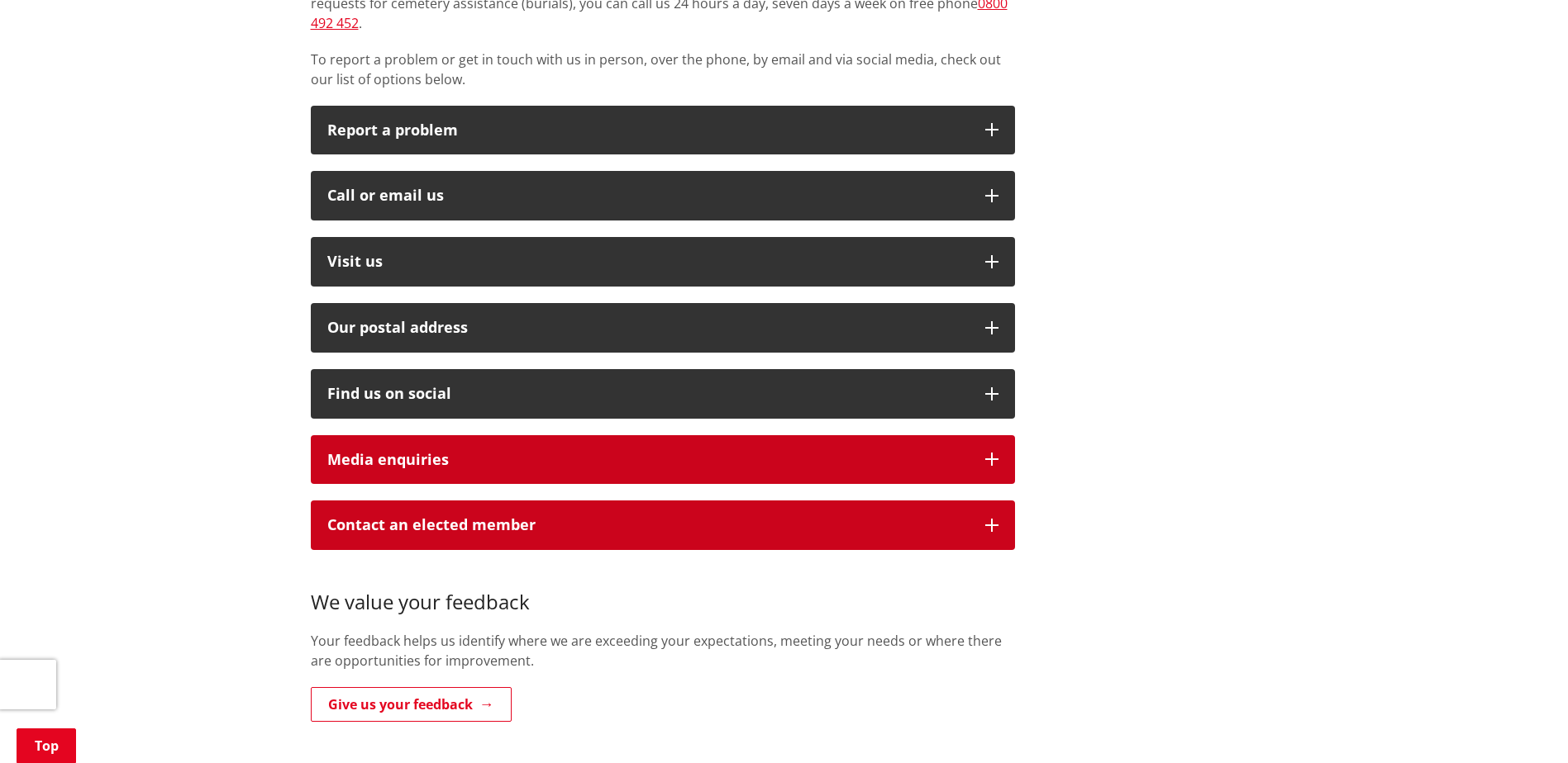
scroll to position [0, 0]
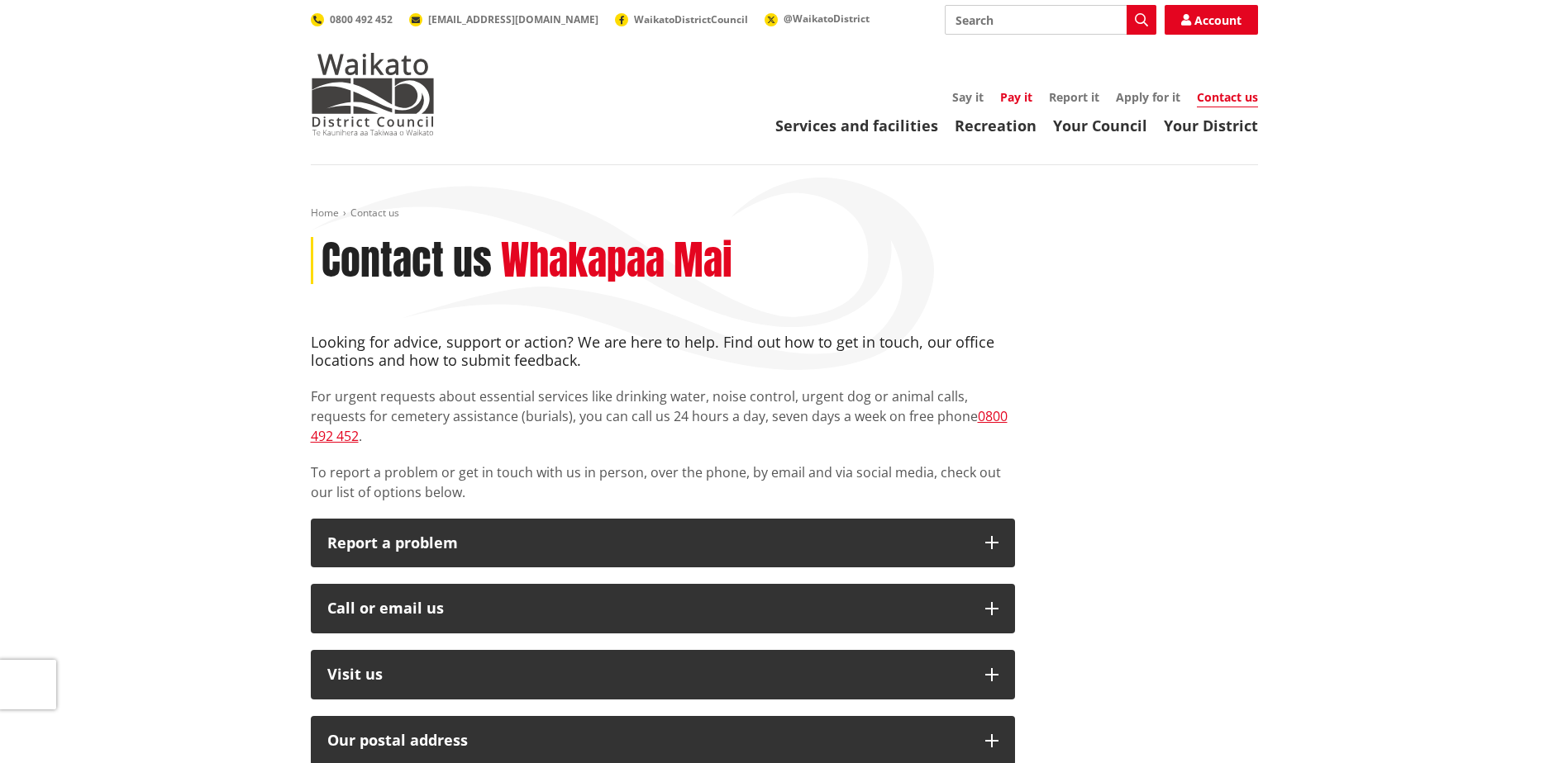
click at [1022, 94] on link "Pay it" at bounding box center [1015, 97] width 32 height 16
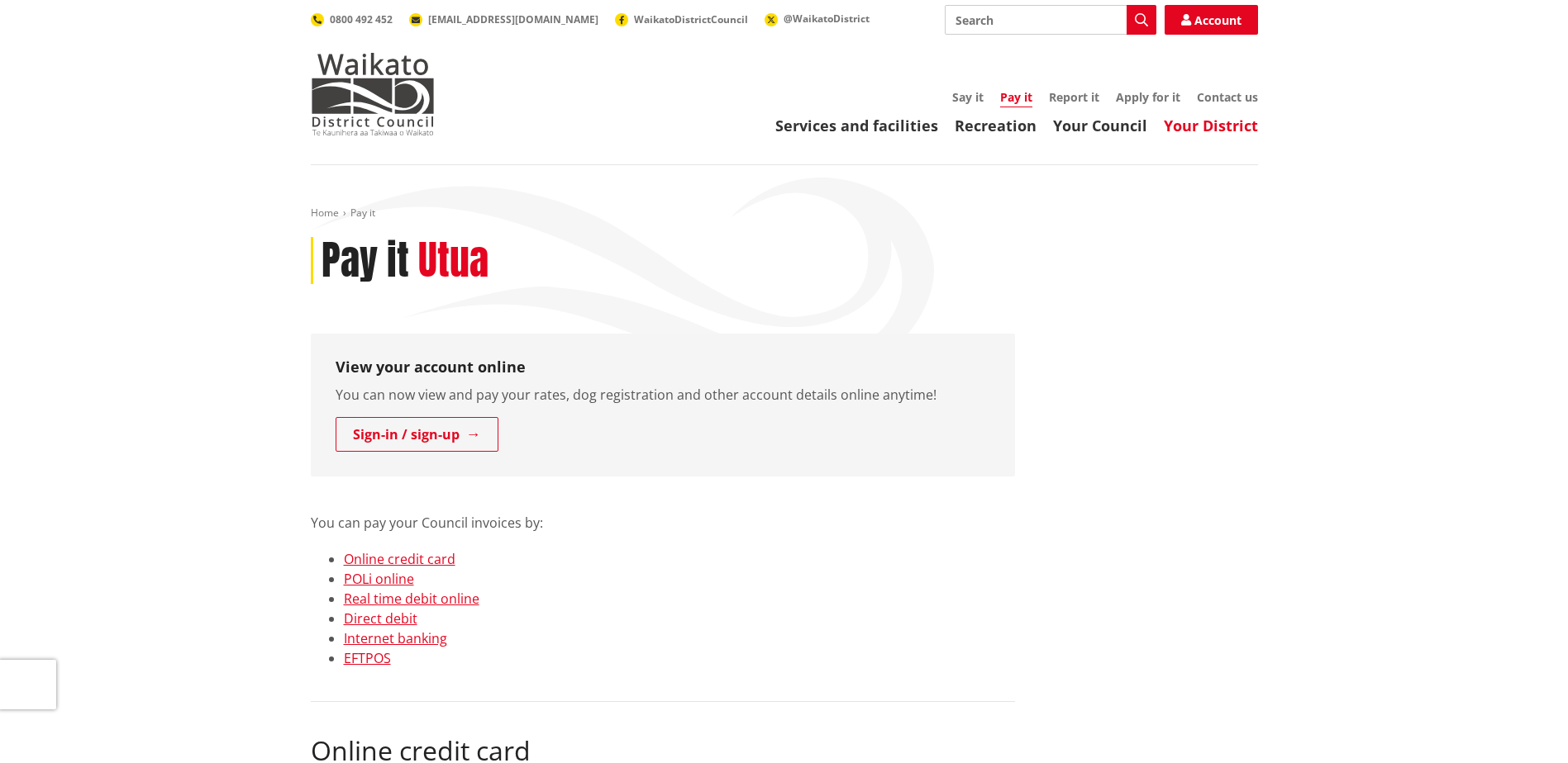
click at [1182, 127] on link "Your District" at bounding box center [1211, 126] width 95 height 20
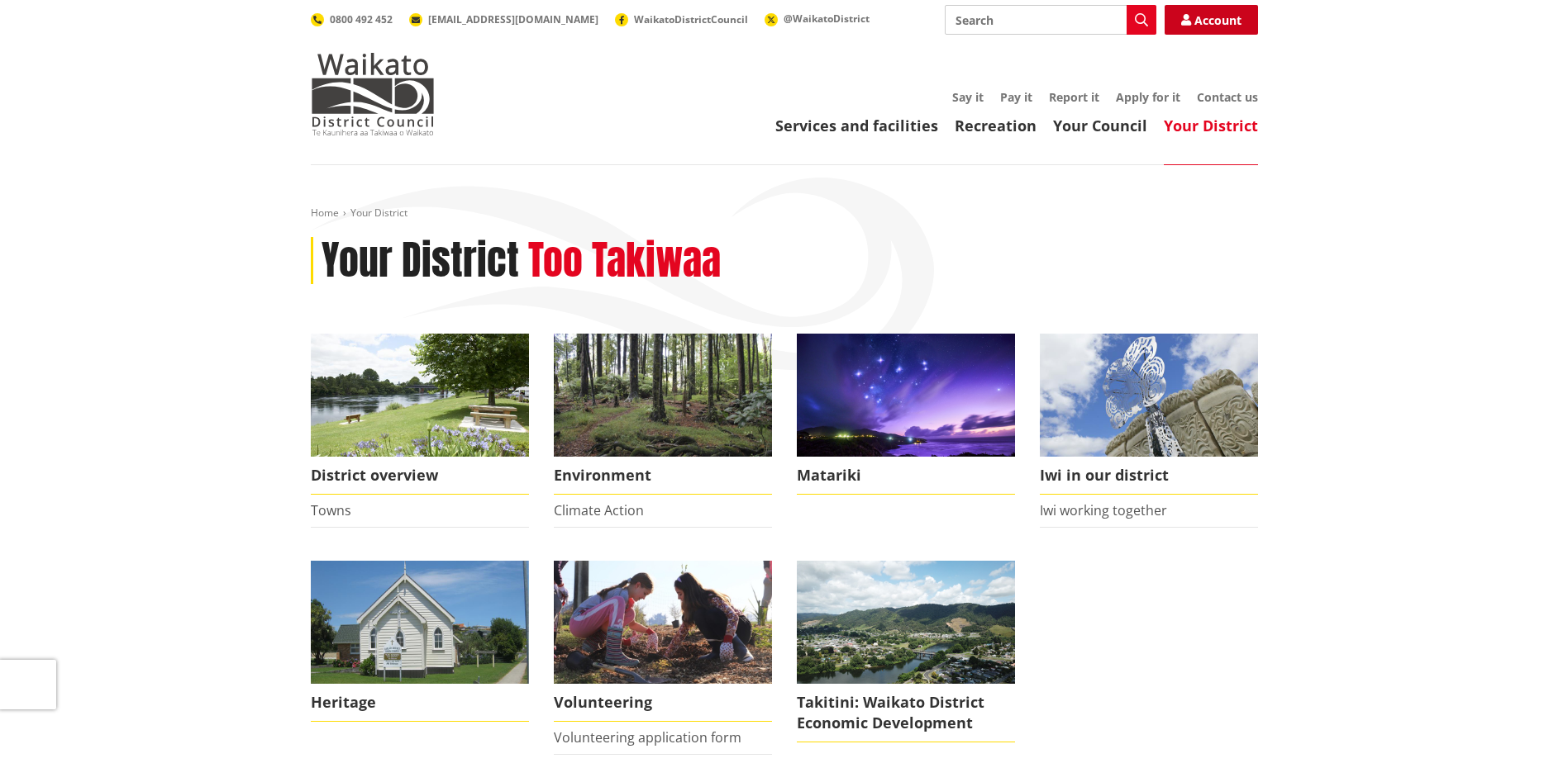
click at [1207, 20] on link "Account" at bounding box center [1212, 20] width 94 height 29
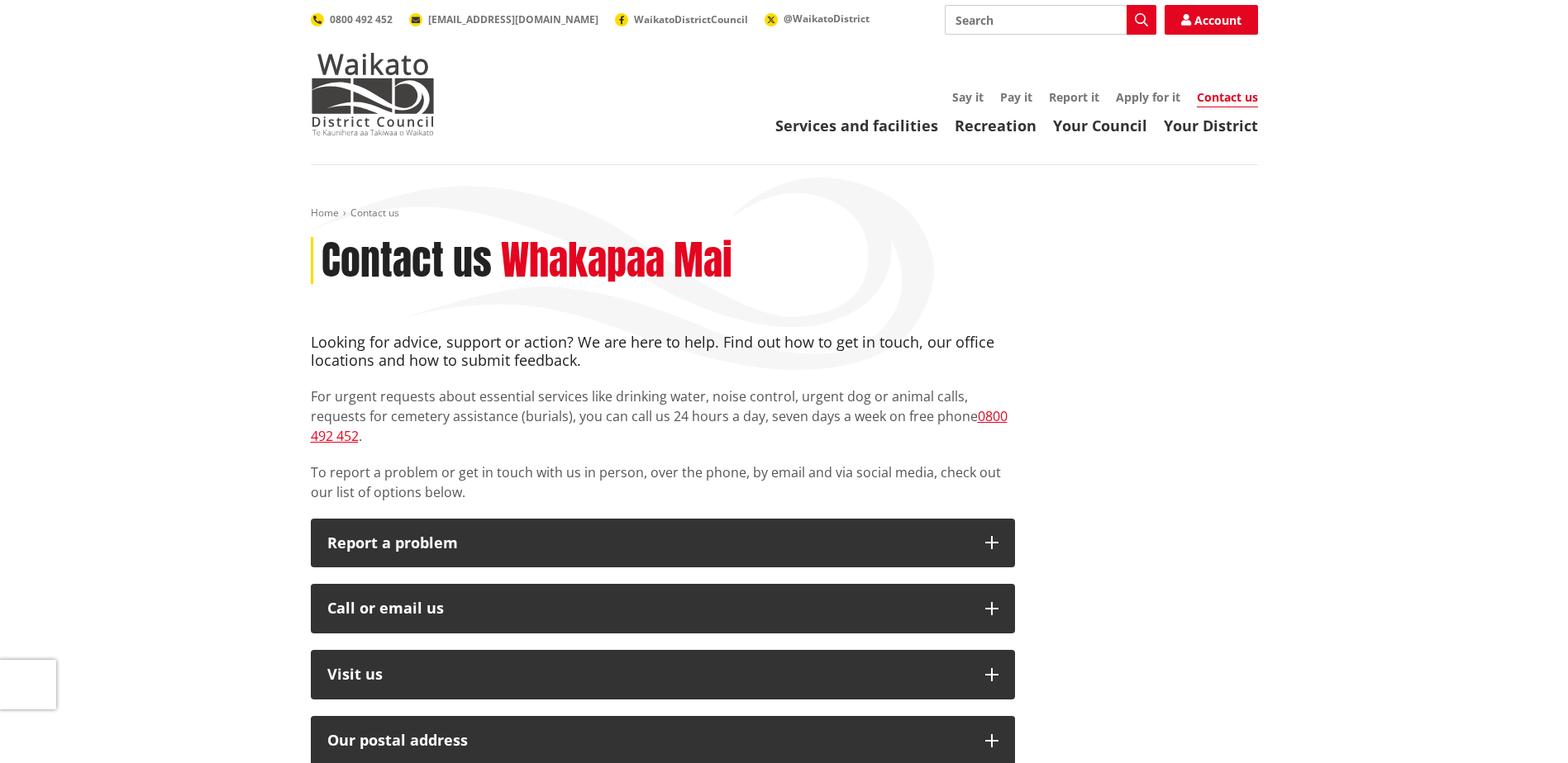
scroll to position [248, 0]
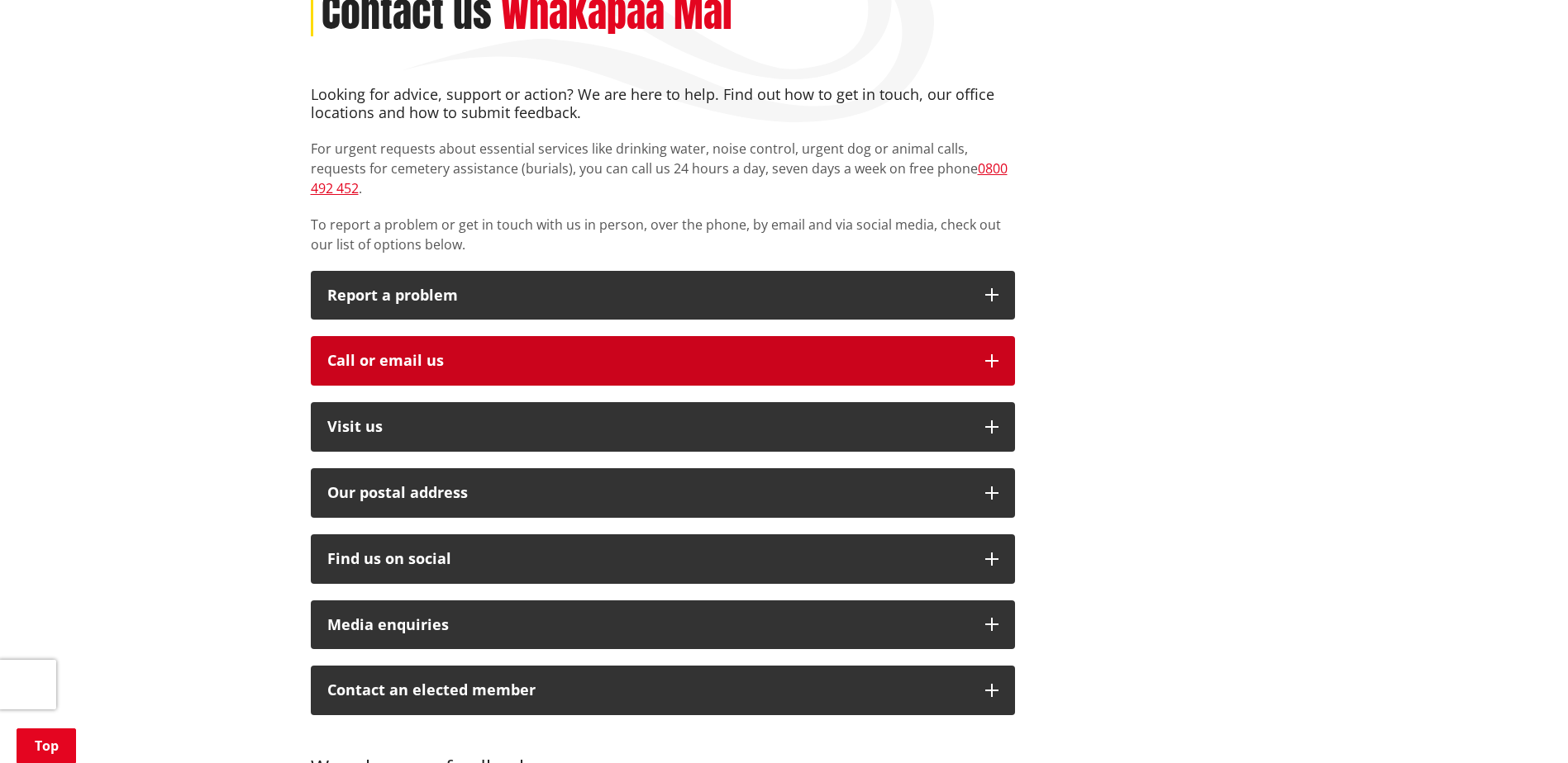
click at [657, 353] on div "Call or email us" at bounding box center [647, 361] width 641 height 17
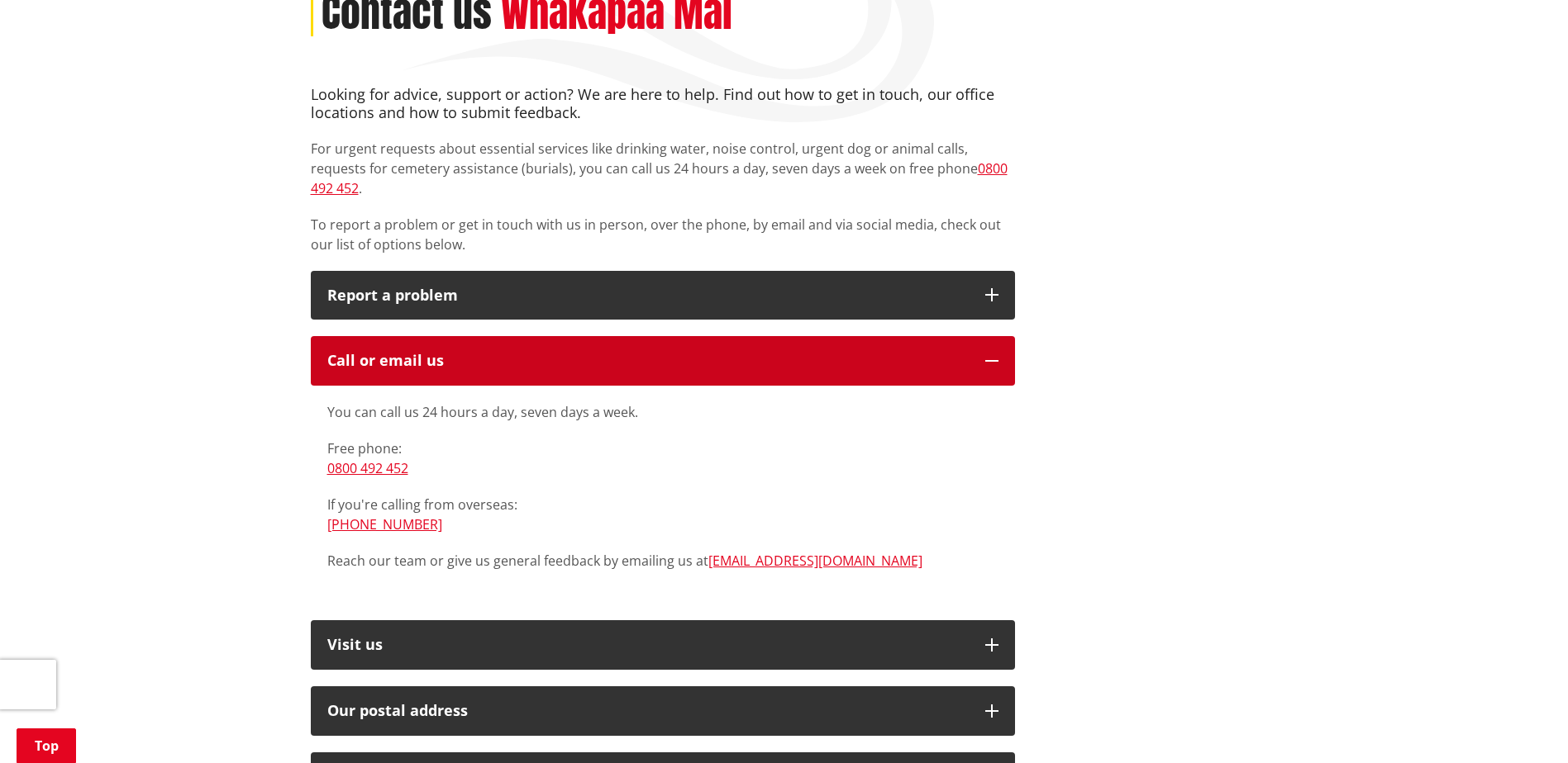
scroll to position [413, 0]
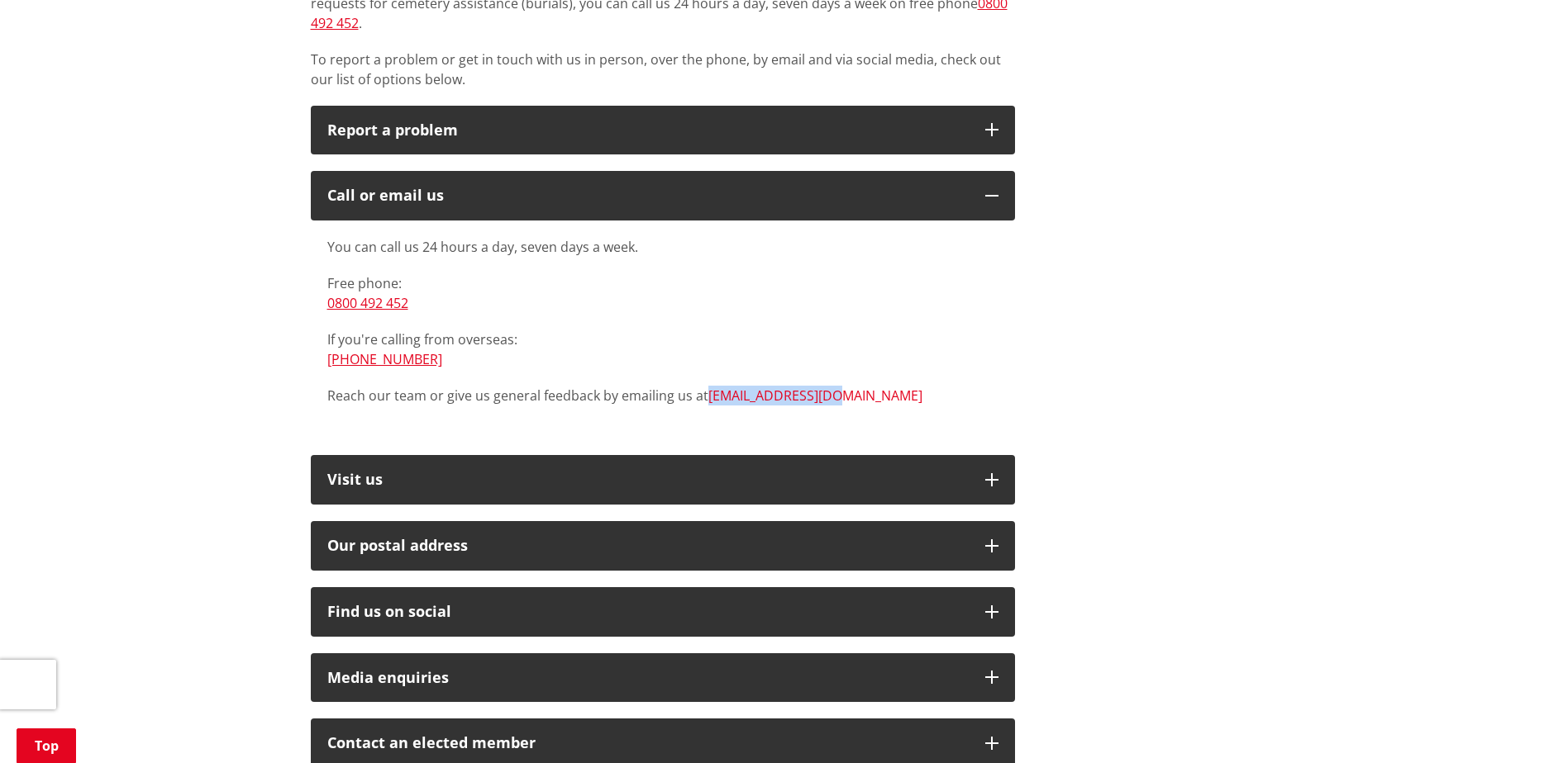
drag, startPoint x: 844, startPoint y: 372, endPoint x: 709, endPoint y: 368, distance: 135.1
click at [709, 385] on p "Reach our team or give us general feedback by emailing us at [EMAIL_ADDRESS][DO…" at bounding box center [662, 395] width 671 height 20
copy link "[EMAIL_ADDRESS][DOMAIN_NAME]"
click at [907, 385] on p "Reach our team or give us general feedback by emailing us at [EMAIL_ADDRESS][DO…" at bounding box center [662, 395] width 671 height 20
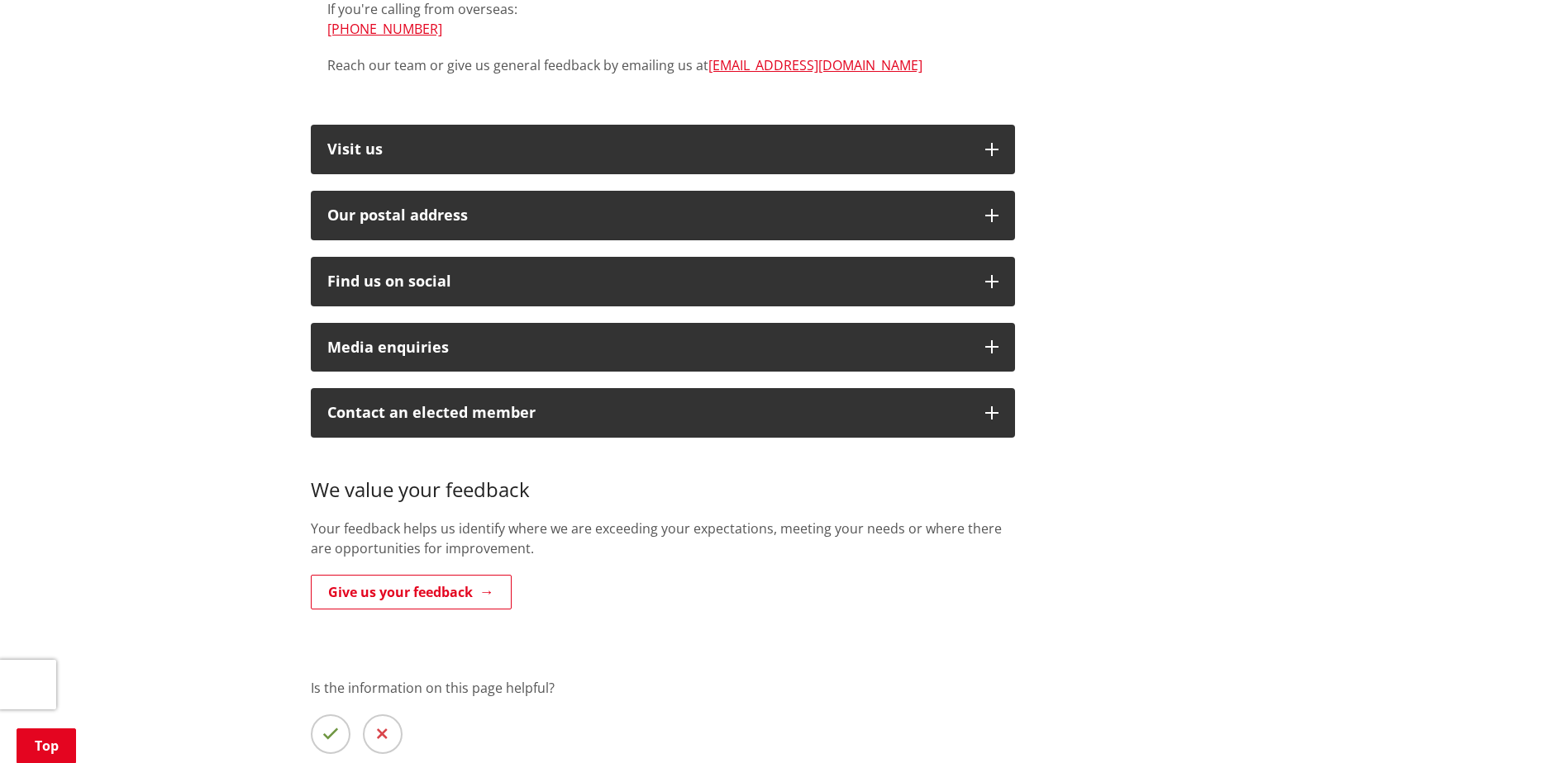
scroll to position [165, 0]
